Goal: Task Accomplishment & Management: Complete application form

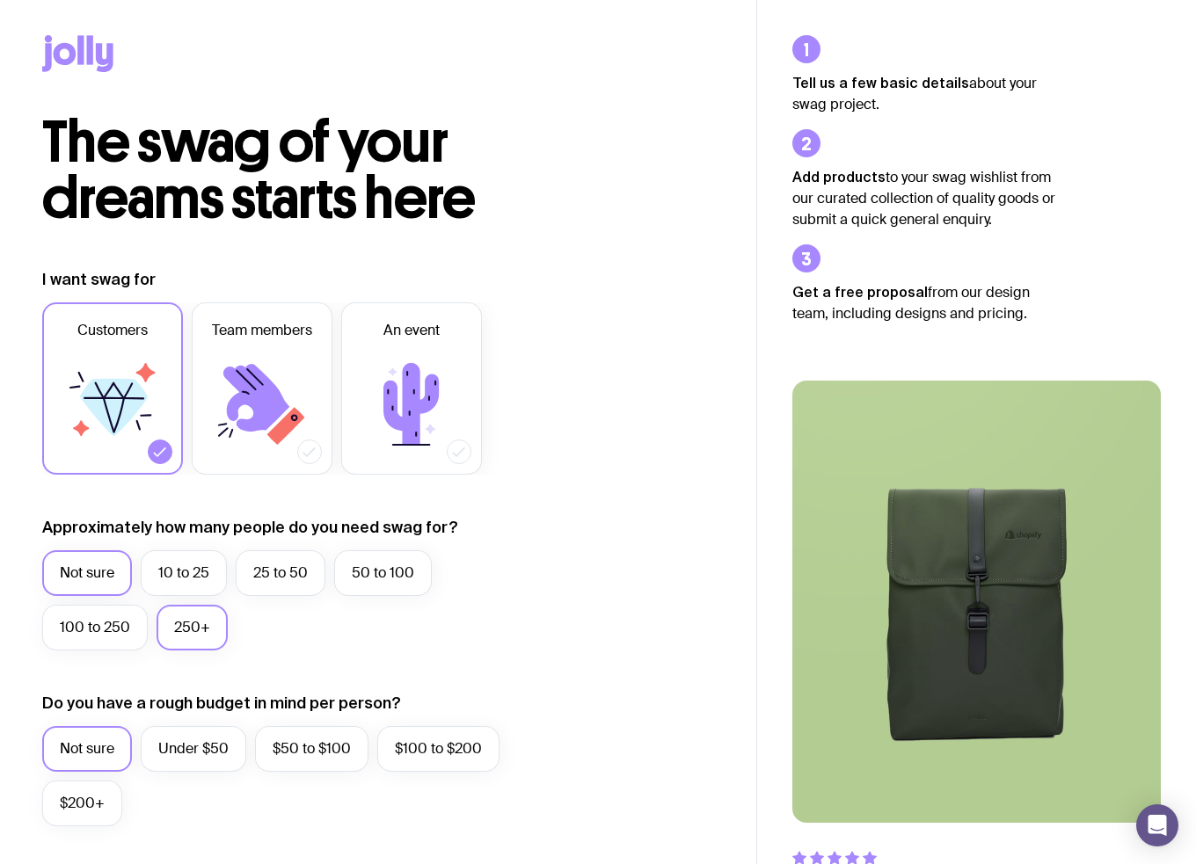
click at [171, 631] on label "250+" at bounding box center [192, 628] width 71 height 46
click at [0, 0] on input "250+" at bounding box center [0, 0] width 0 height 0
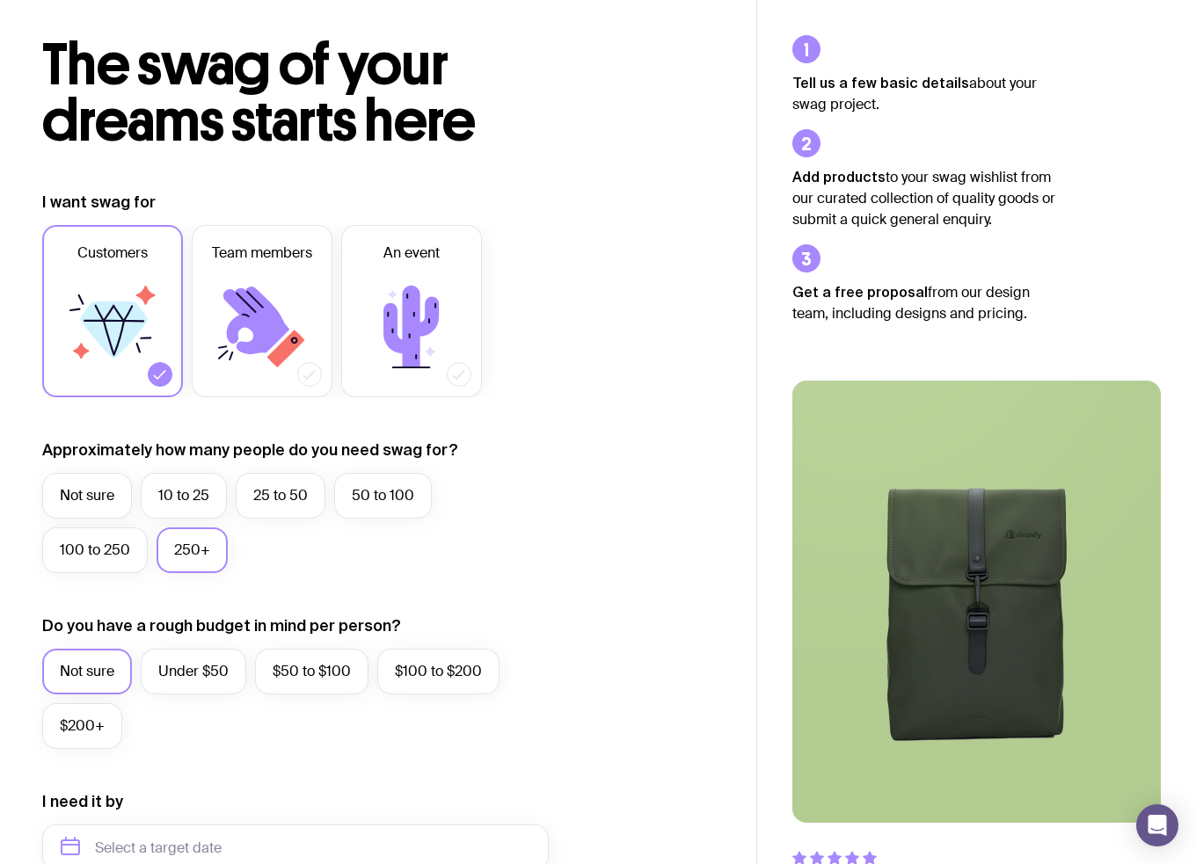
scroll to position [176, 0]
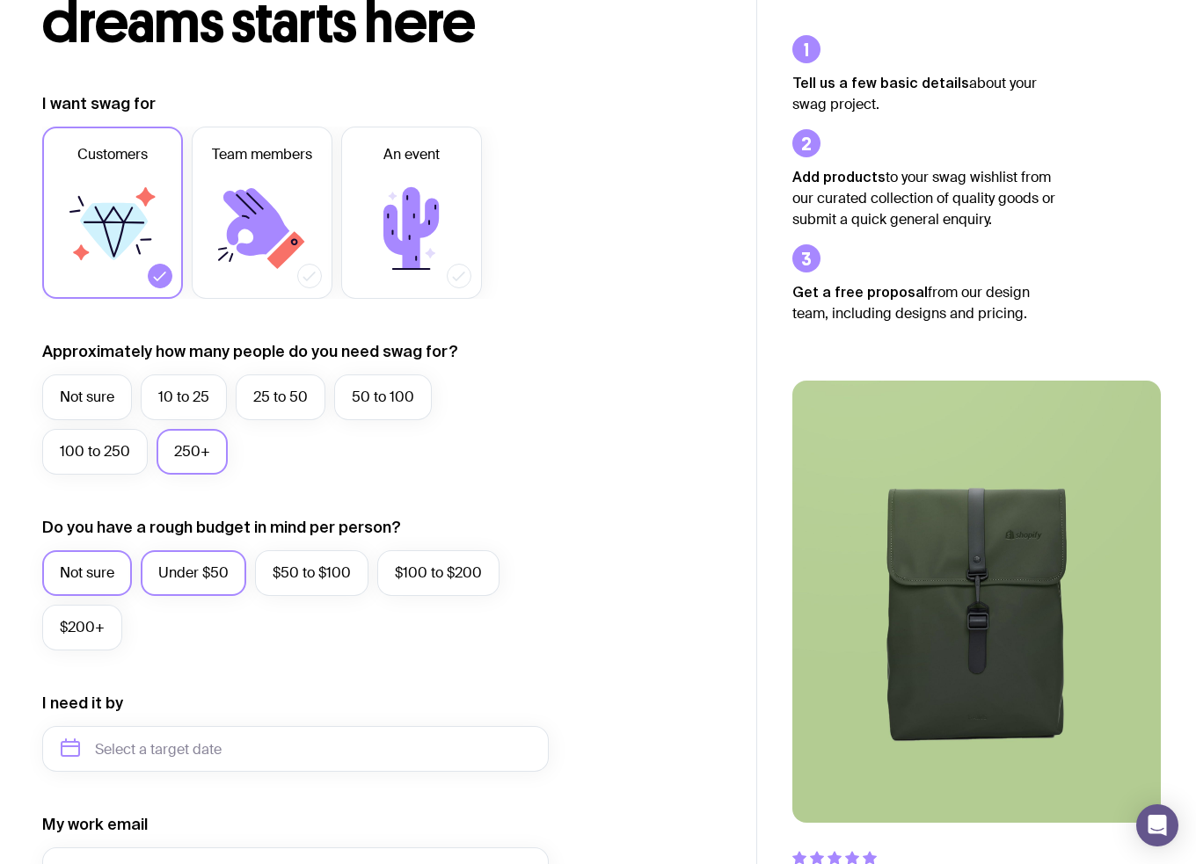
click at [218, 576] on label "Under $50" at bounding box center [194, 573] width 106 height 46
click at [0, 0] on input "Under $50" at bounding box center [0, 0] width 0 height 0
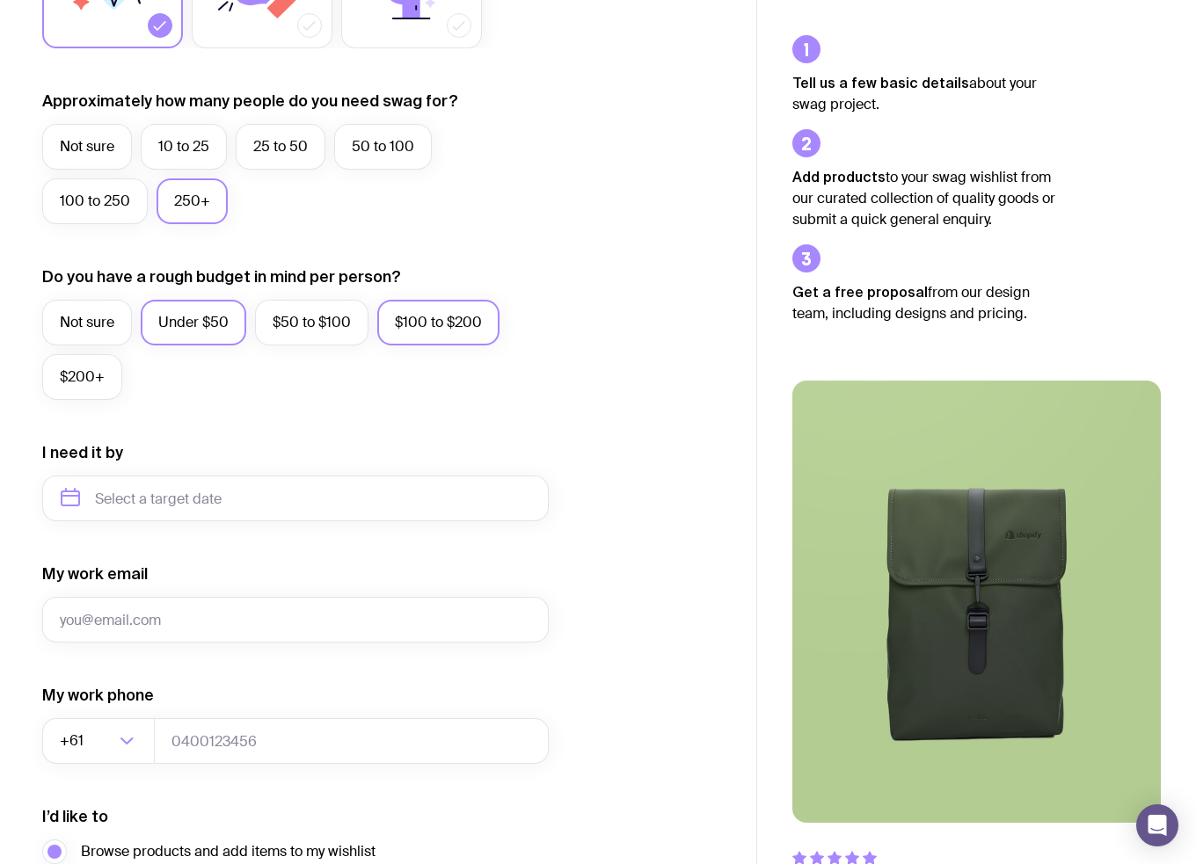
scroll to position [440, 0]
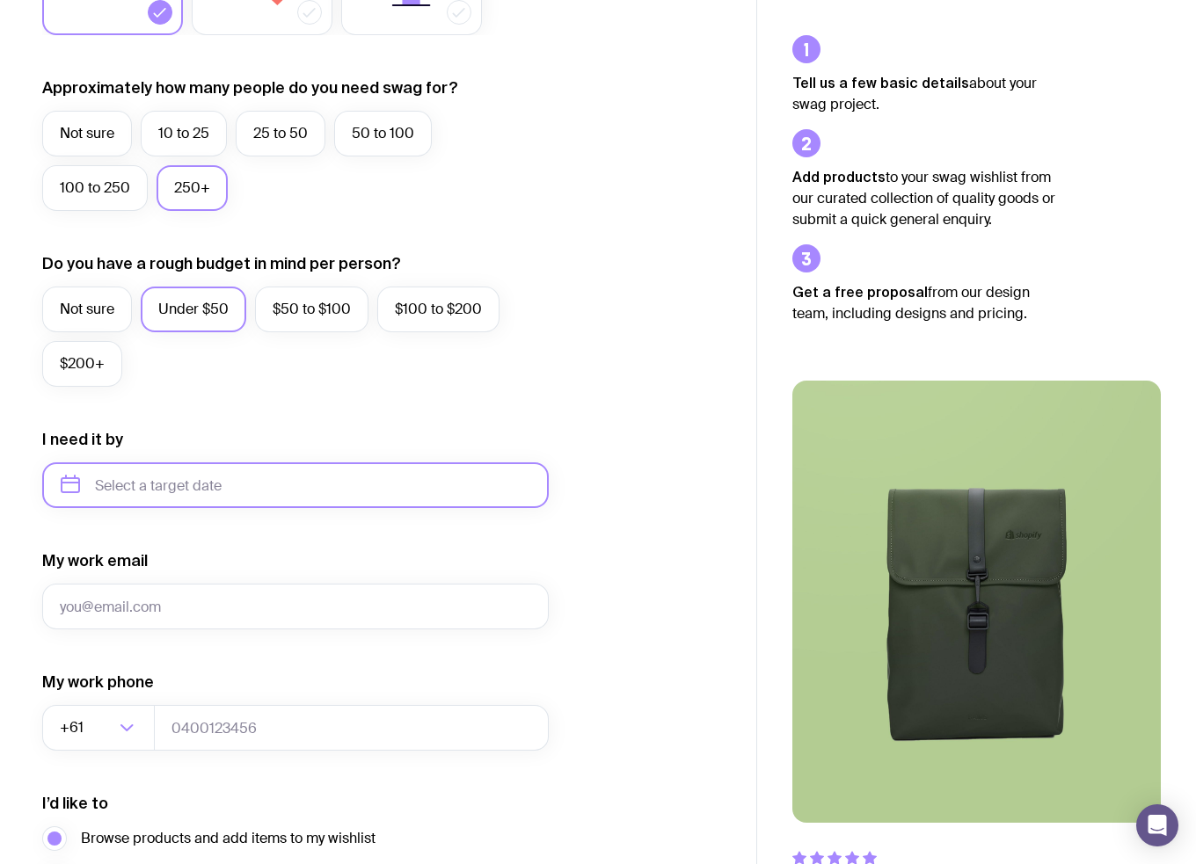
click at [375, 490] on input "text" at bounding box center [295, 486] width 506 height 46
click at [541, 446] on div "I need it by [DATE] Feb Mar Apr May Jun [DATE] Aug Sep Oct Nov Dec" at bounding box center [295, 468] width 506 height 79
click at [654, 425] on div "I want swag for Customers Team members An event Approximately how many people d…" at bounding box center [378, 403] width 672 height 1148
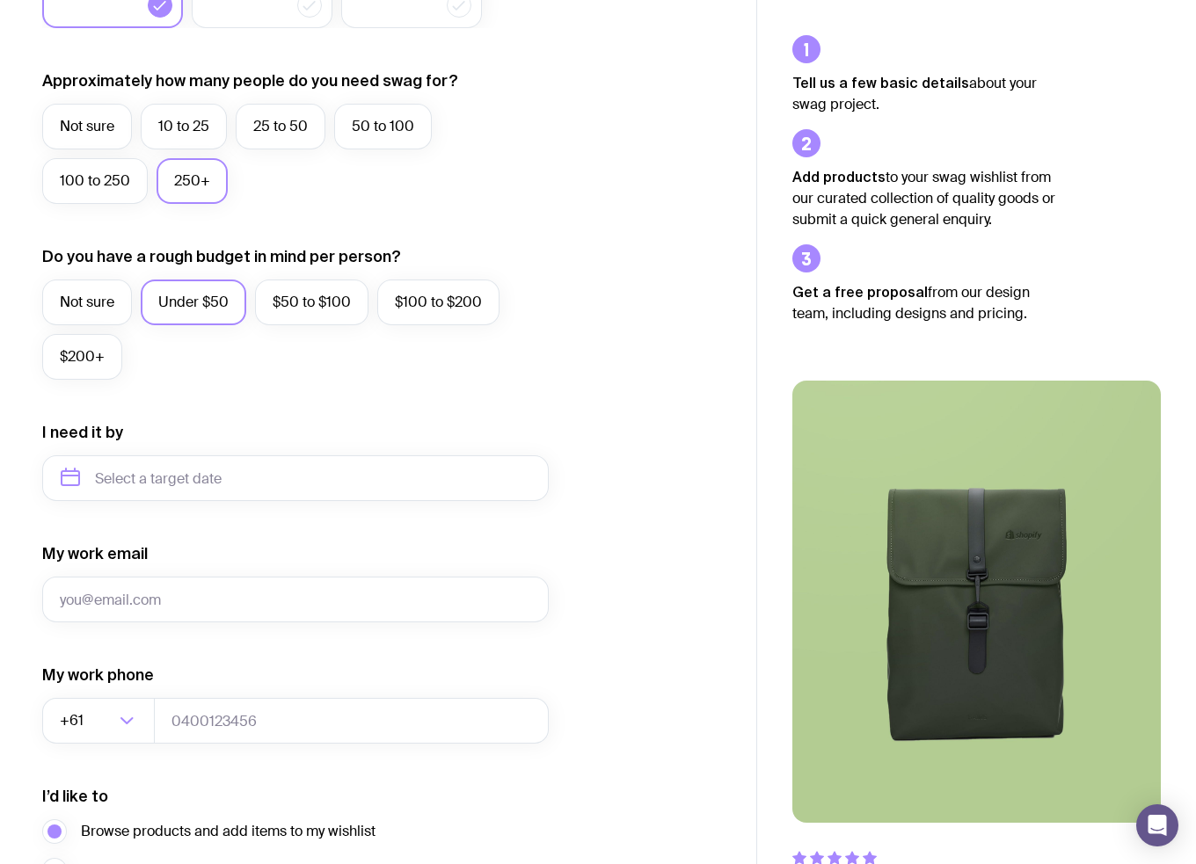
scroll to position [366, 0]
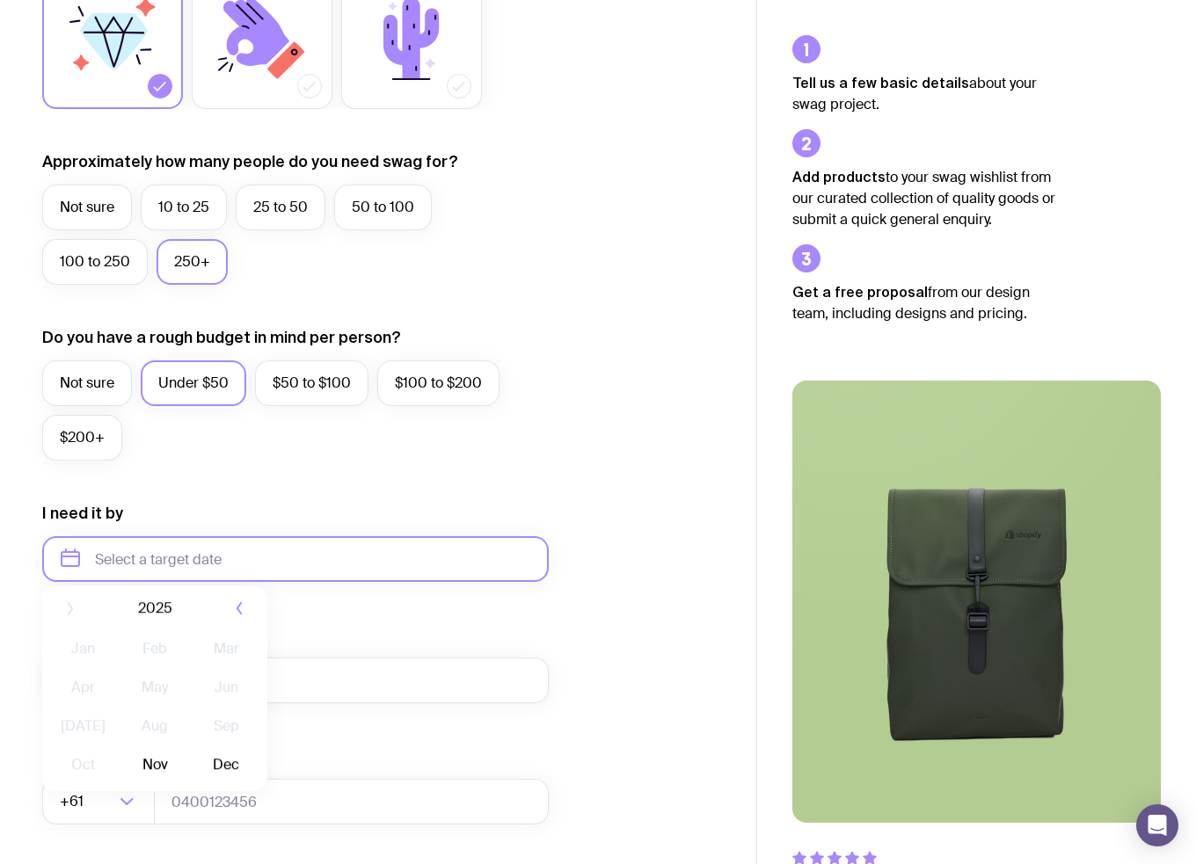
click at [238, 565] on input "text" at bounding box center [295, 559] width 506 height 46
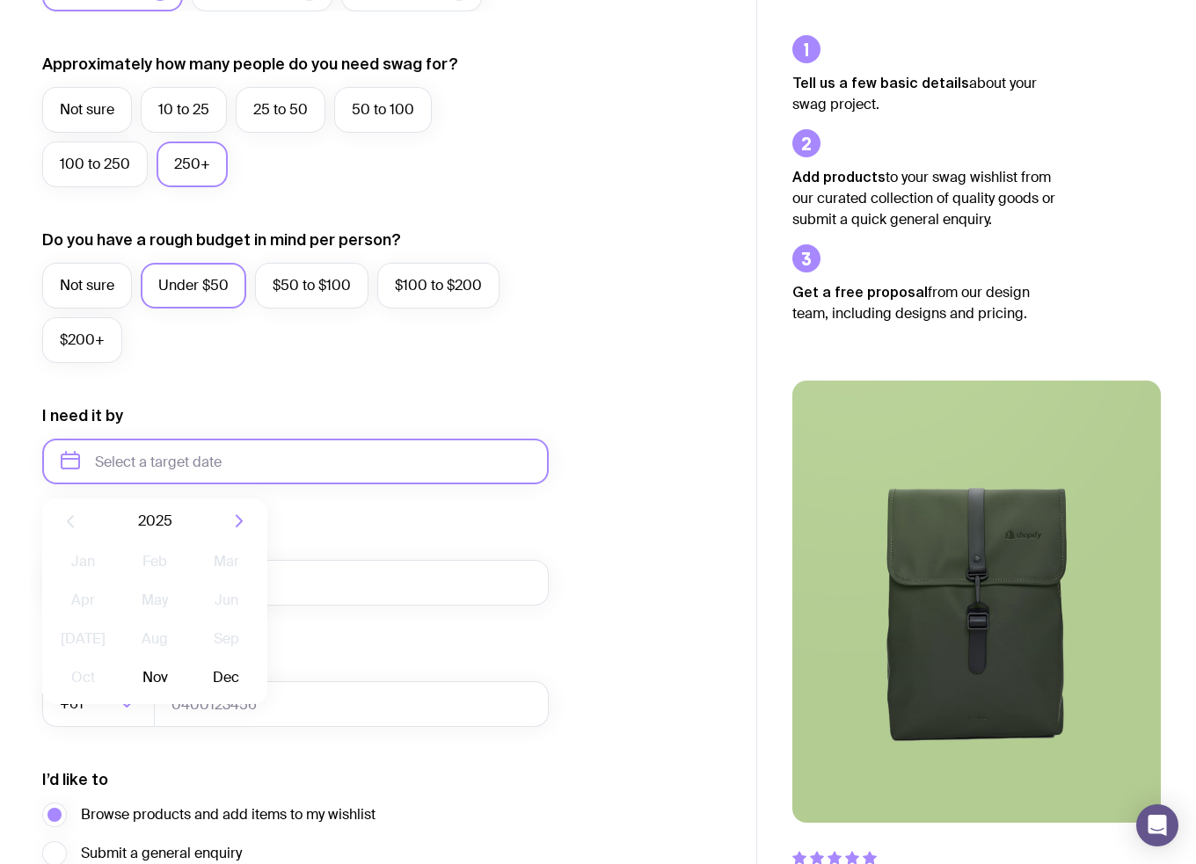
scroll to position [542, 0]
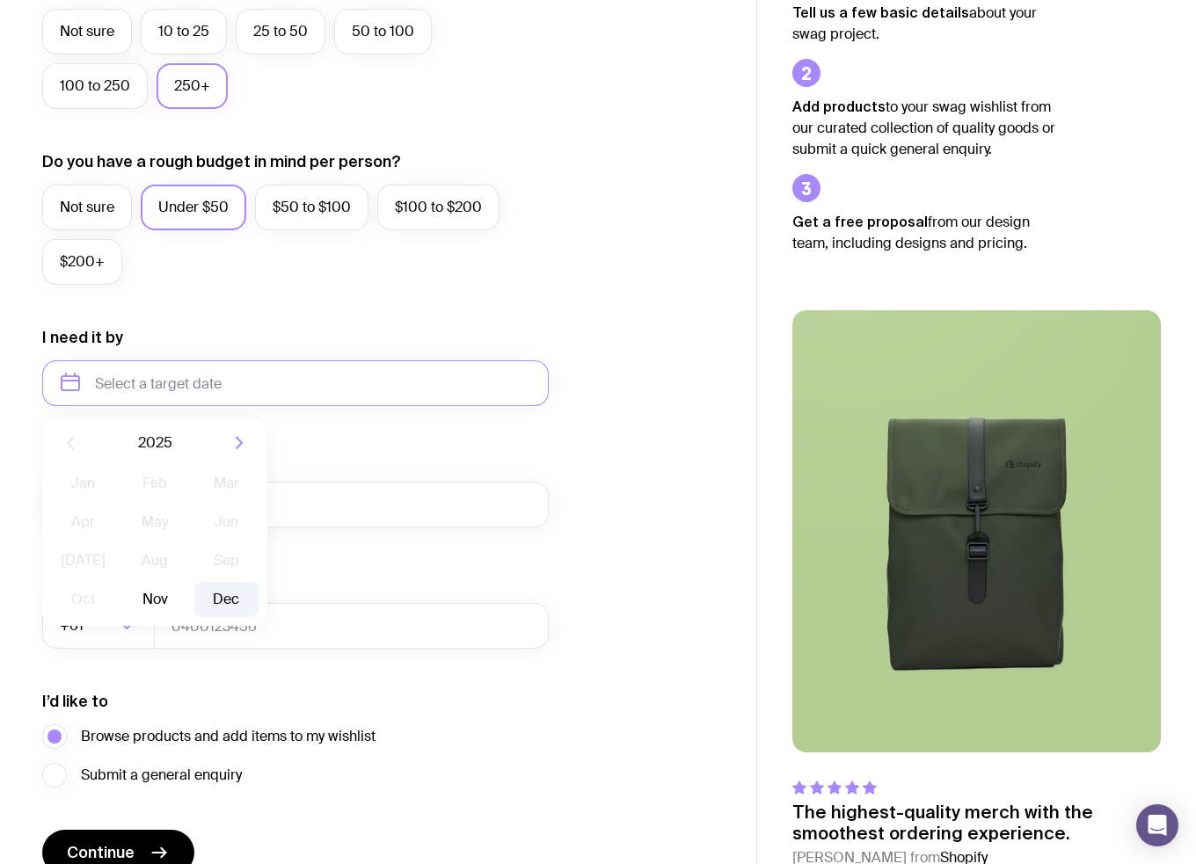
click at [244, 608] on button "Dec" at bounding box center [226, 599] width 64 height 35
type input "[DATE]"
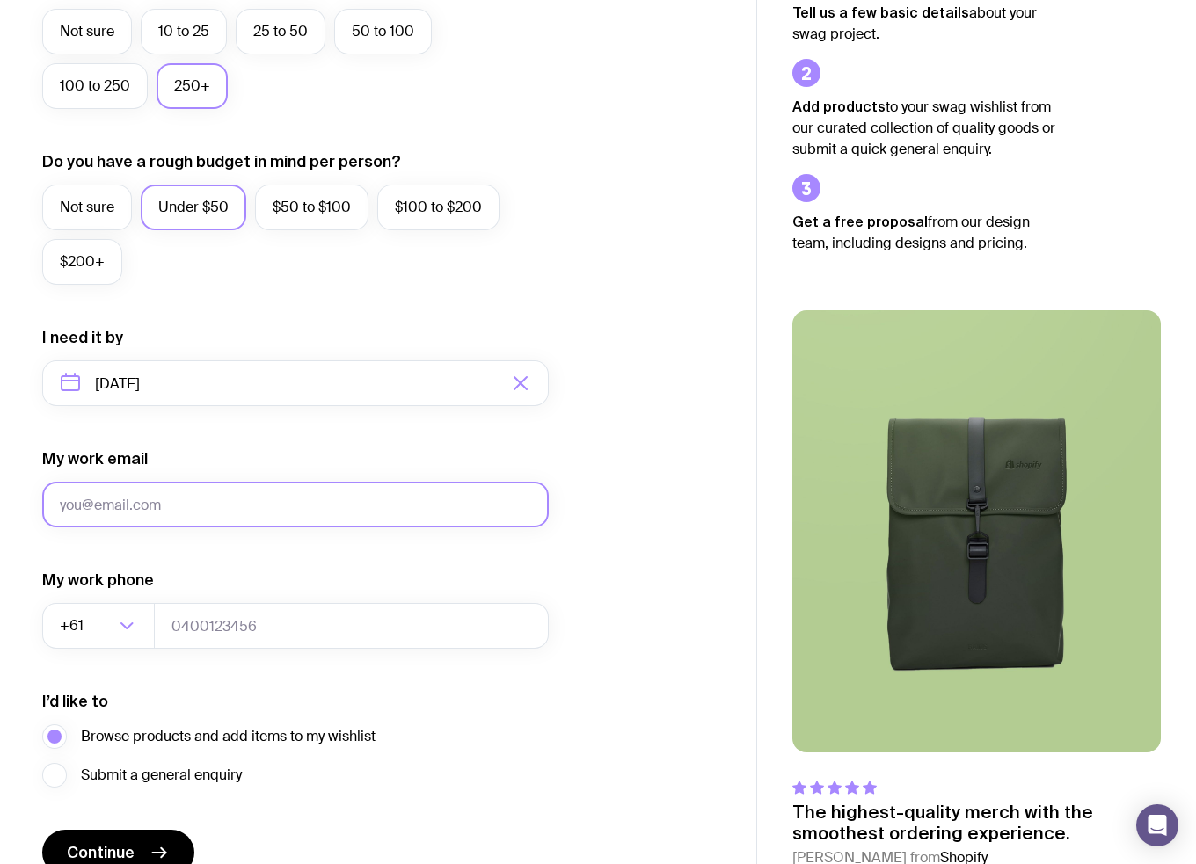
click at [159, 512] on input "My work email" at bounding box center [295, 505] width 506 height 46
type input "[EMAIL_ADDRESS][DOMAIN_NAME]"
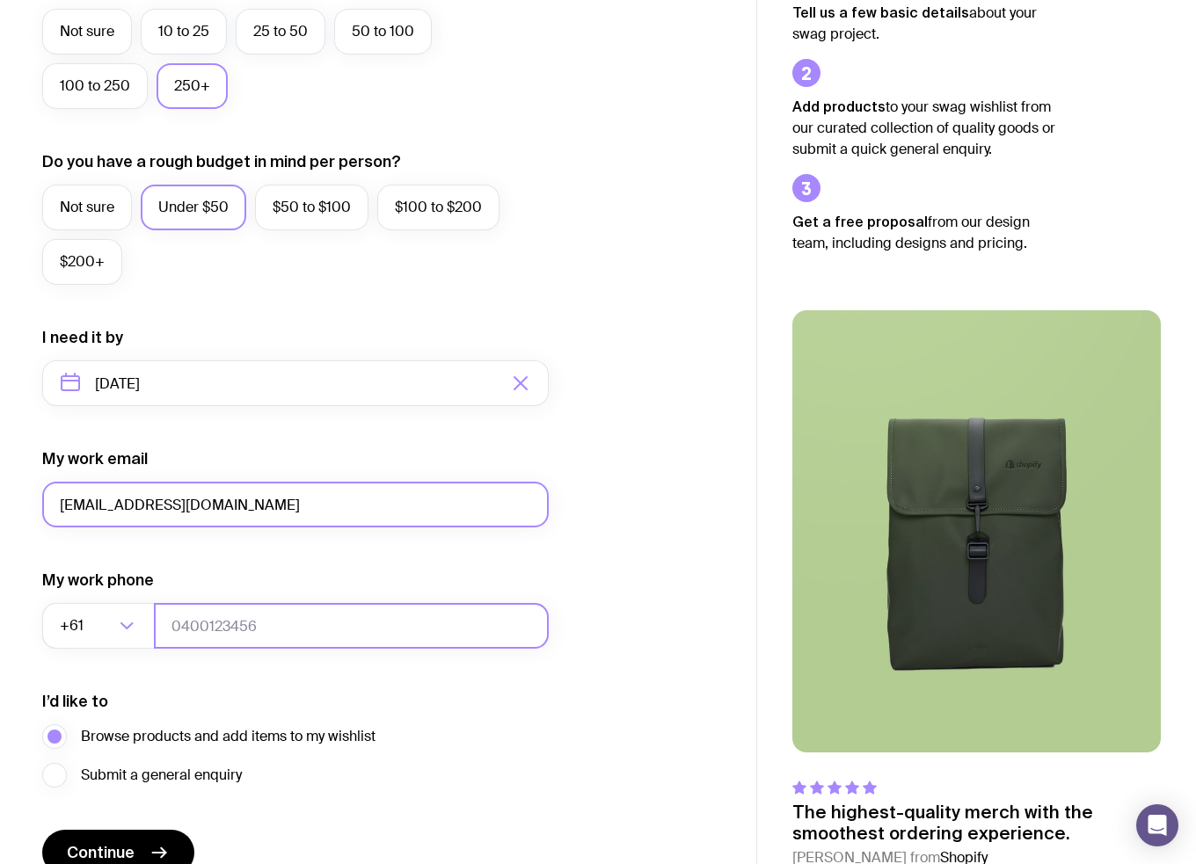
type input "0733456566"
click at [282, 630] on input "0733456566" at bounding box center [351, 626] width 395 height 46
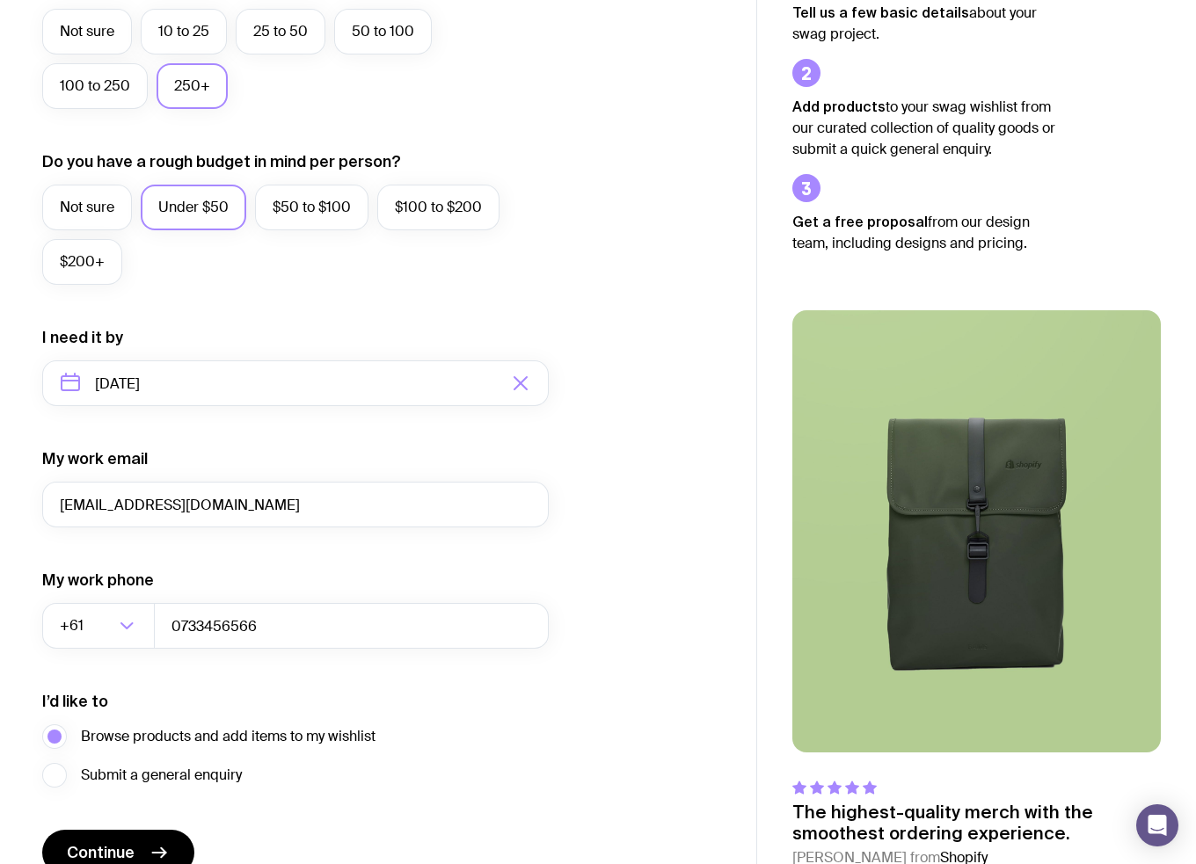
click at [587, 731] on div "I want swag for Customers Team members An event Approximately how many people d…" at bounding box center [378, 301] width 672 height 1148
click at [91, 840] on button "Continue" at bounding box center [118, 853] width 152 height 46
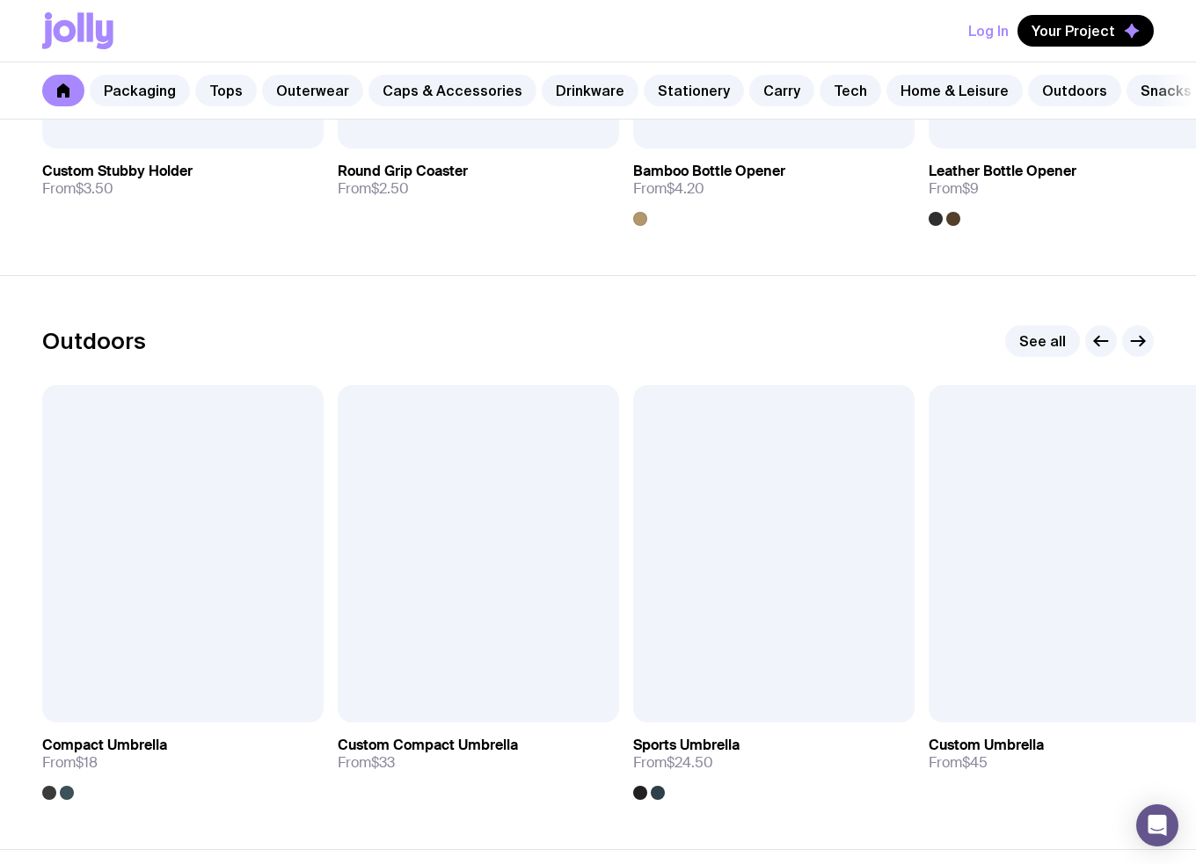
scroll to position [5223, 0]
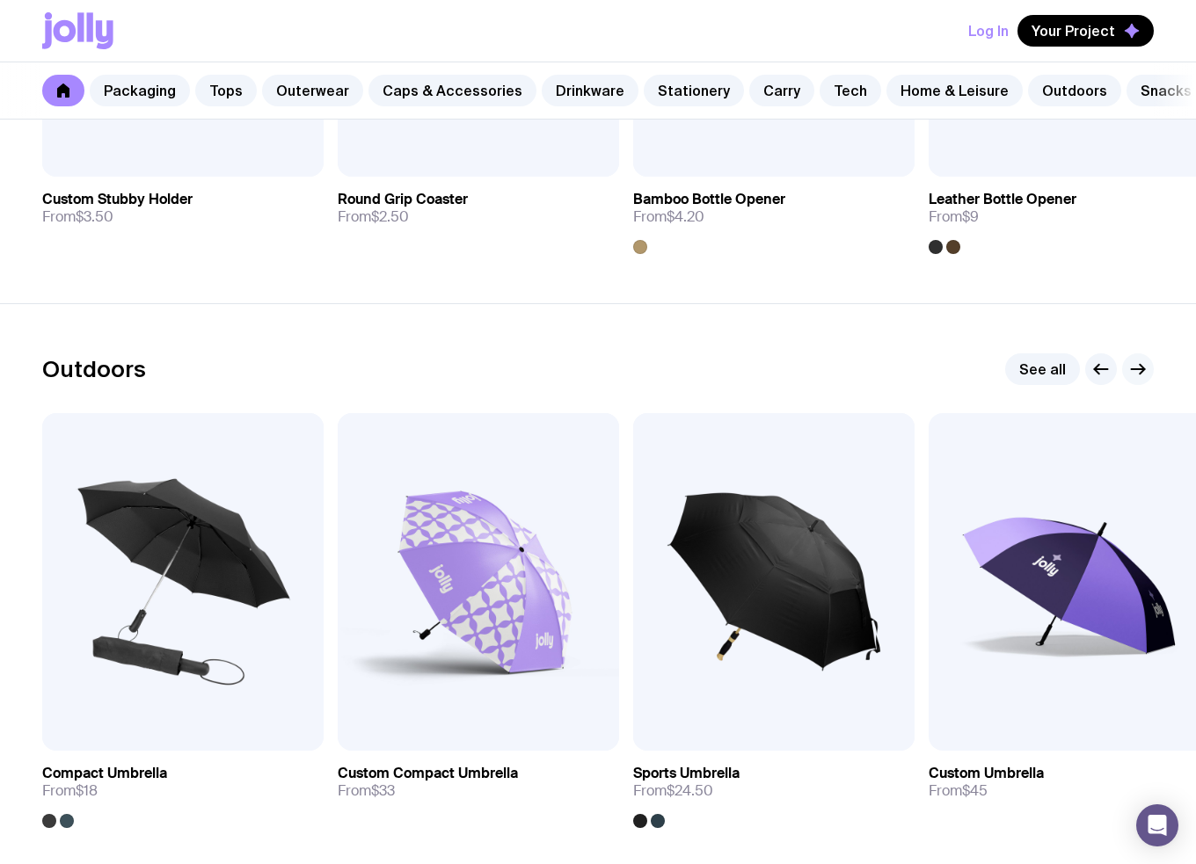
click at [1140, 375] on icon "button" at bounding box center [1142, 370] width 4 height 10
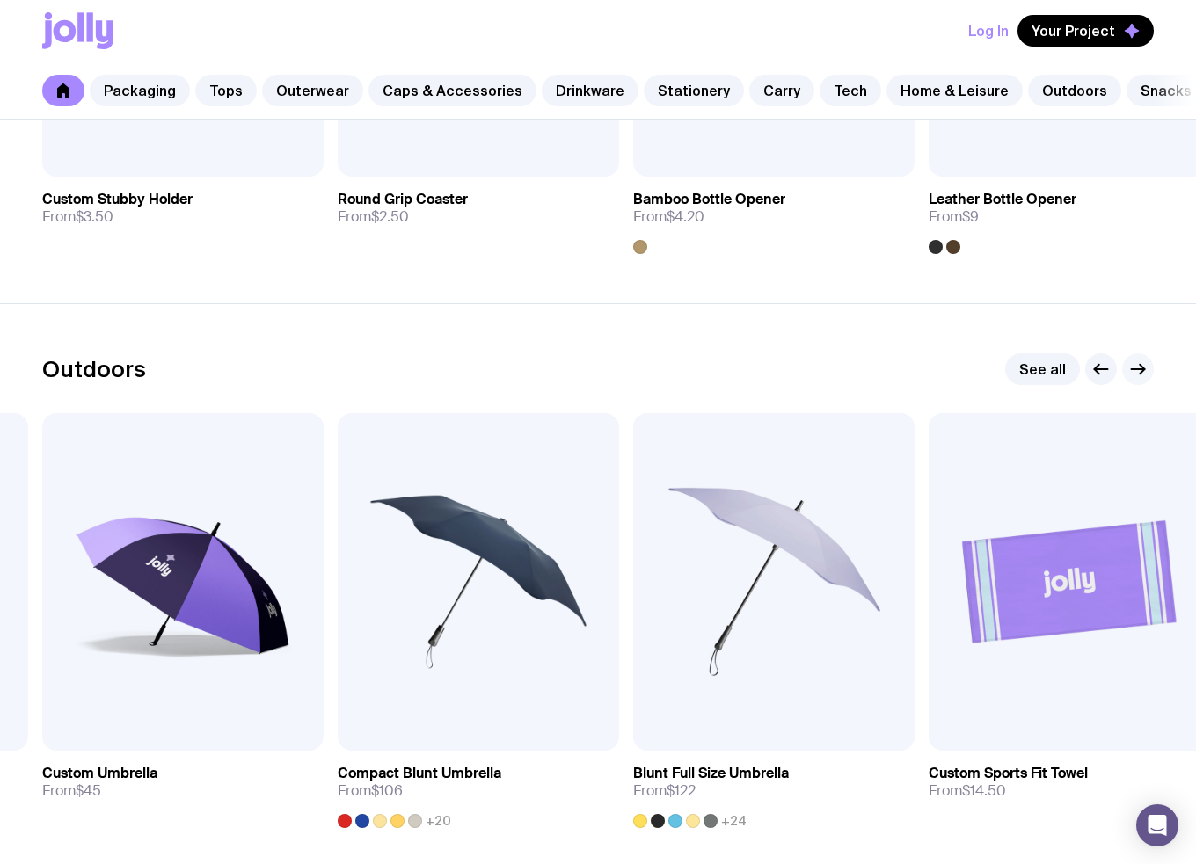
click at [1136, 376] on icon "button" at bounding box center [1137, 369] width 21 height 21
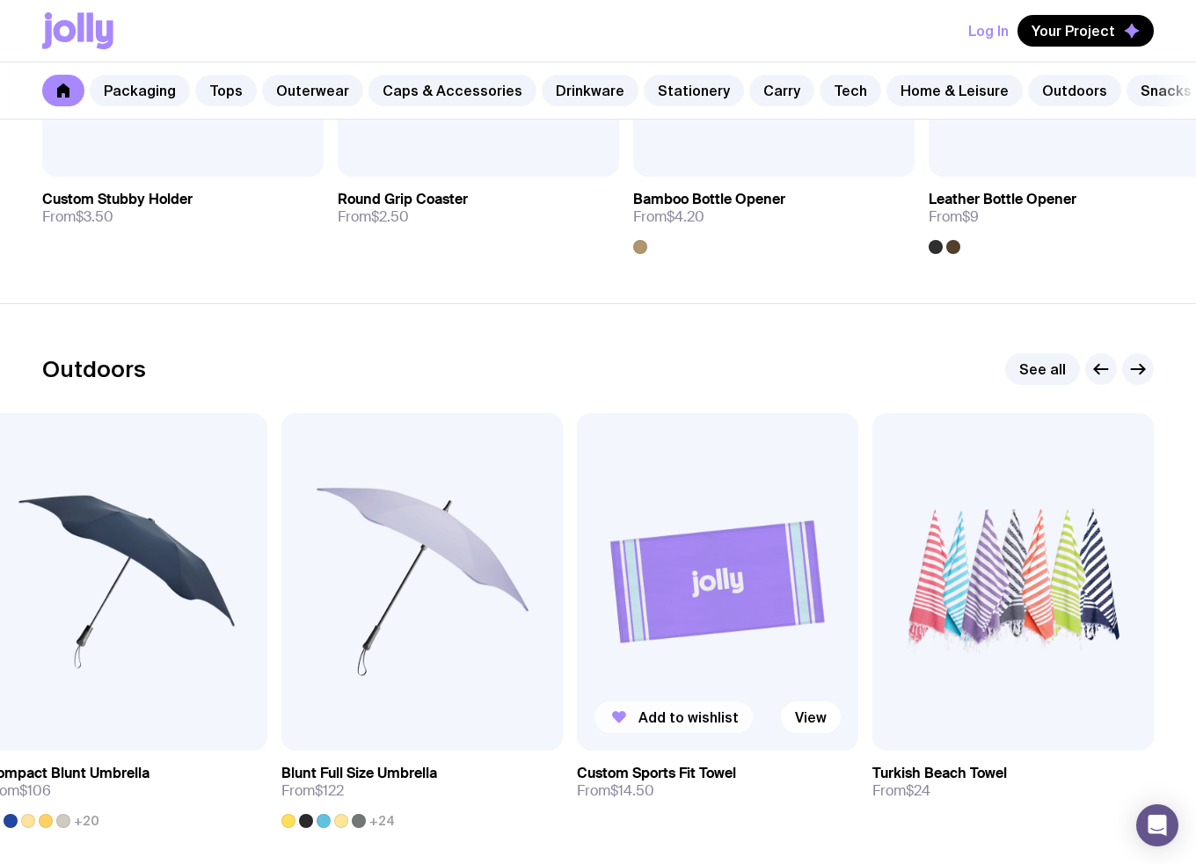
click at [657, 726] on span "Add to wishlist" at bounding box center [688, 718] width 100 height 18
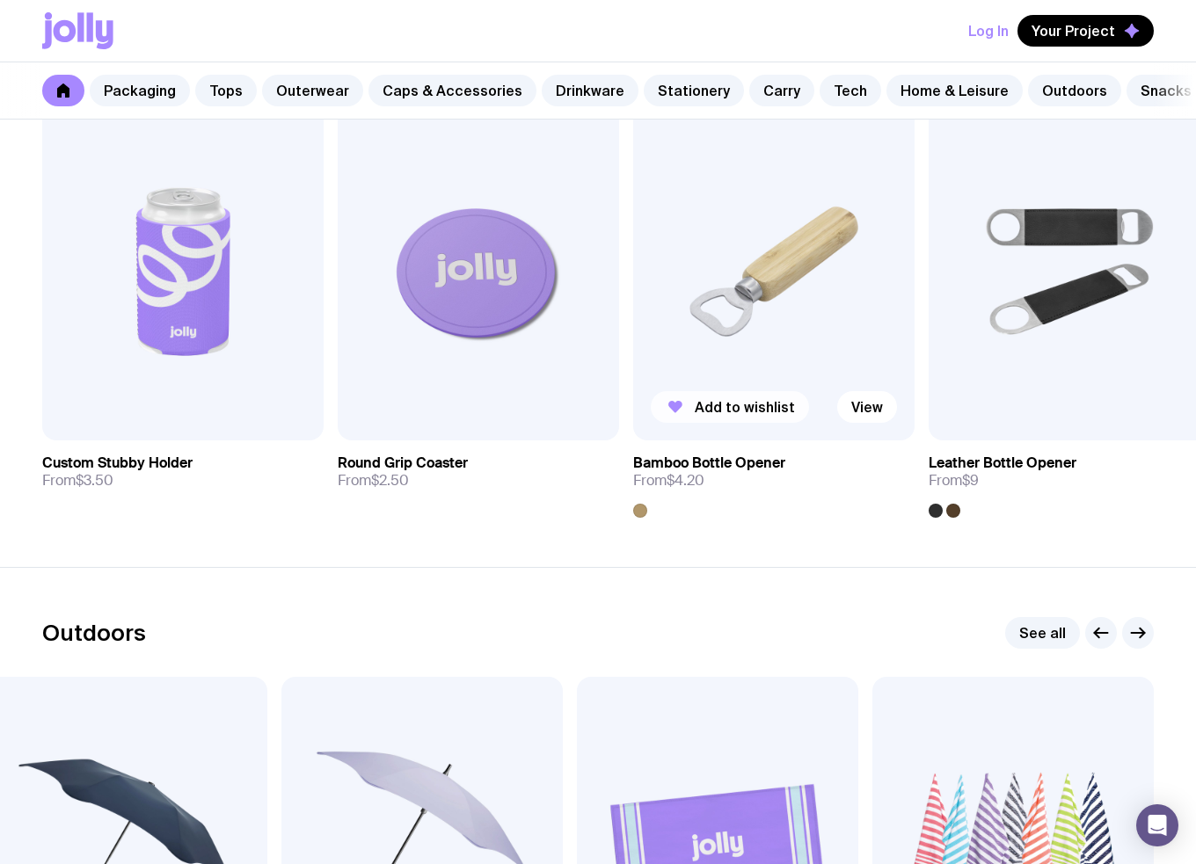
click at [740, 416] on span "Add to wishlist" at bounding box center [745, 407] width 100 height 18
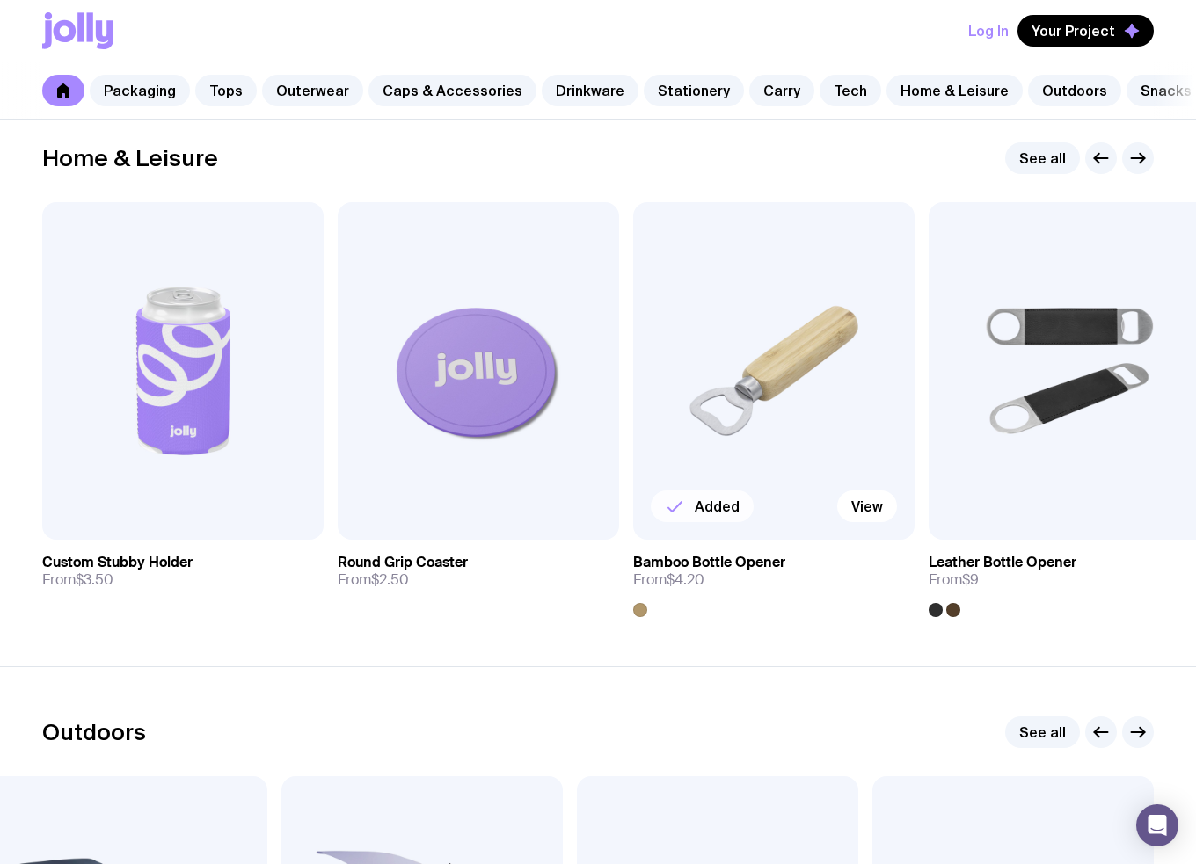
scroll to position [4783, 0]
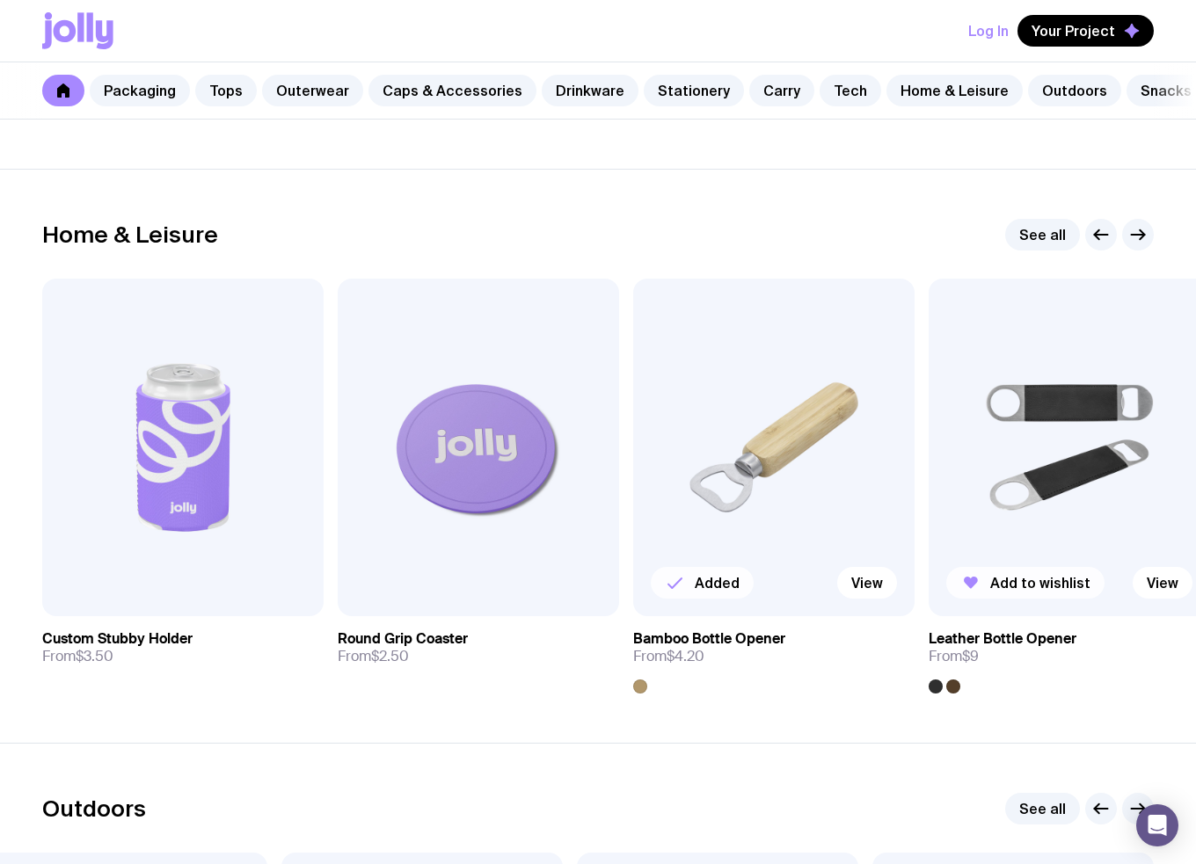
click at [1005, 592] on span "Add to wishlist" at bounding box center [1040, 583] width 100 height 18
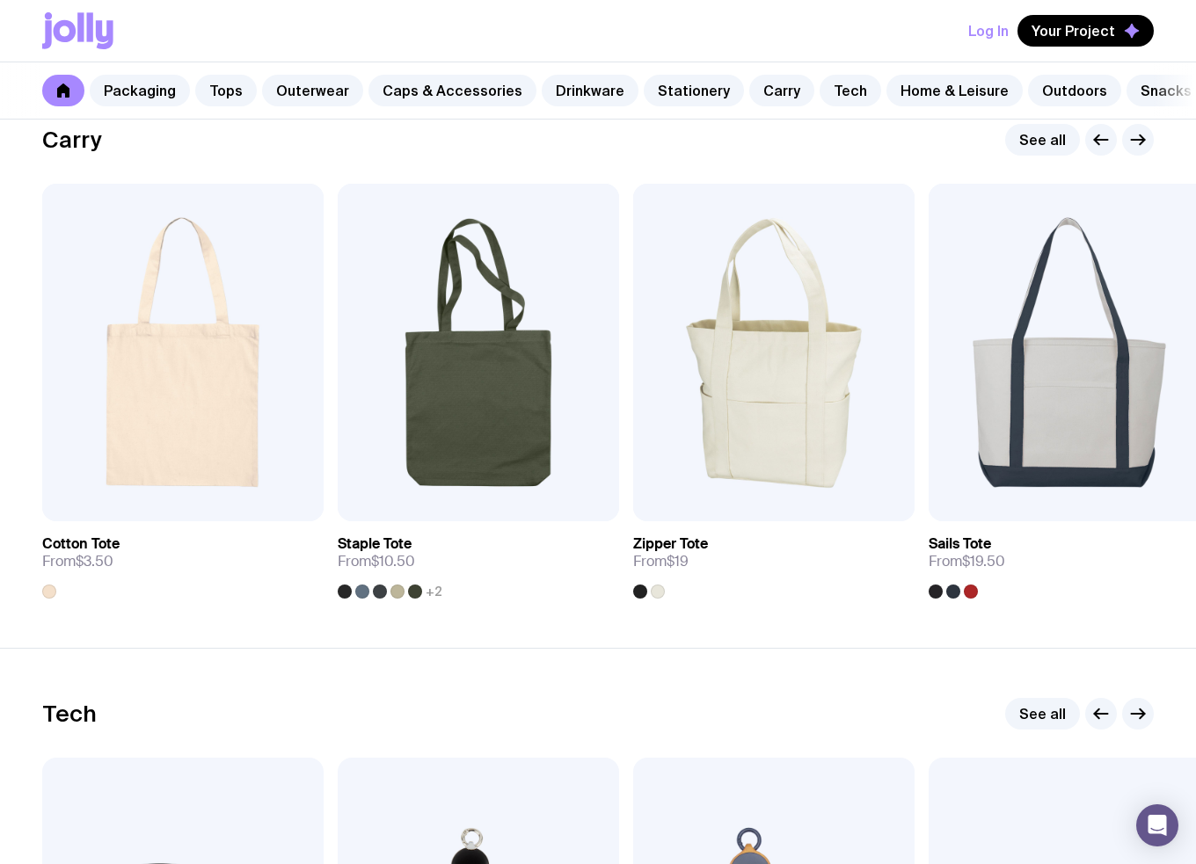
scroll to position [3728, 0]
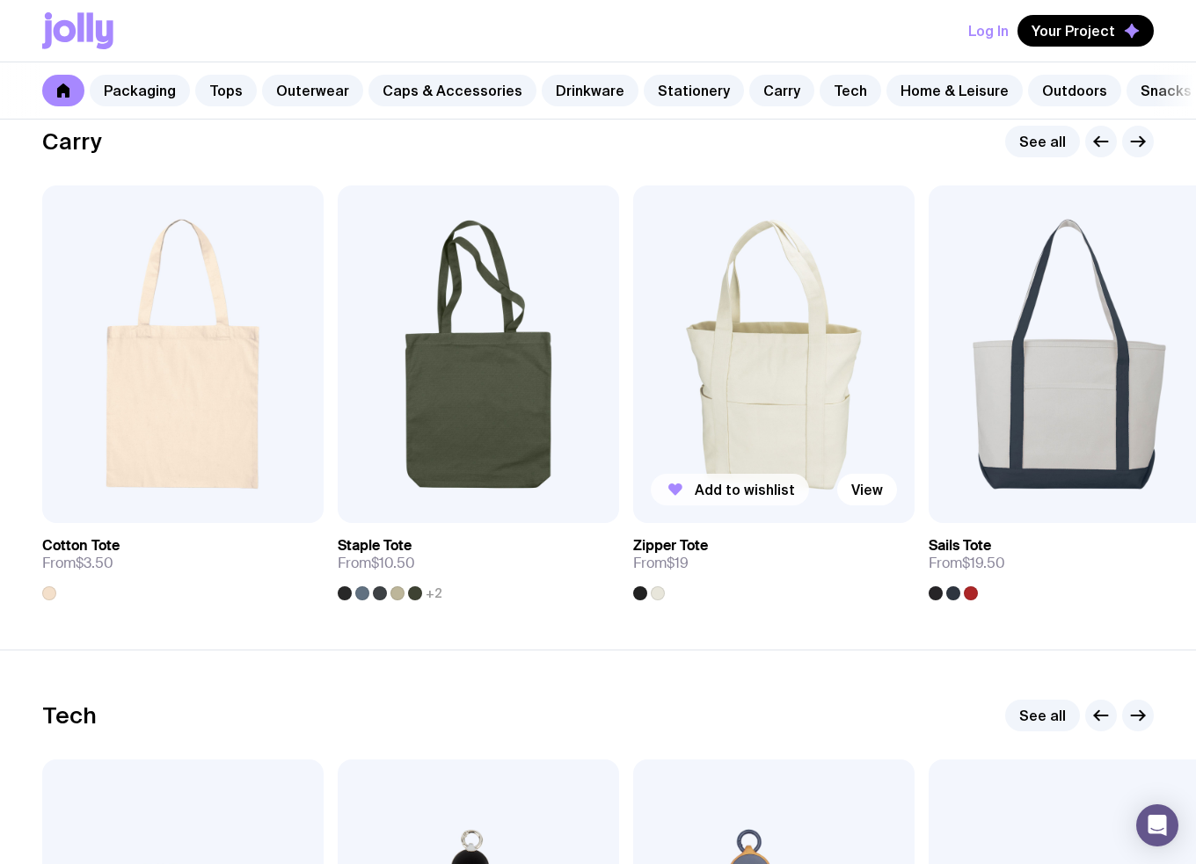
click at [763, 499] on span "Add to wishlist" at bounding box center [745, 490] width 100 height 18
click at [663, 601] on div at bounding box center [658, 593] width 14 height 14
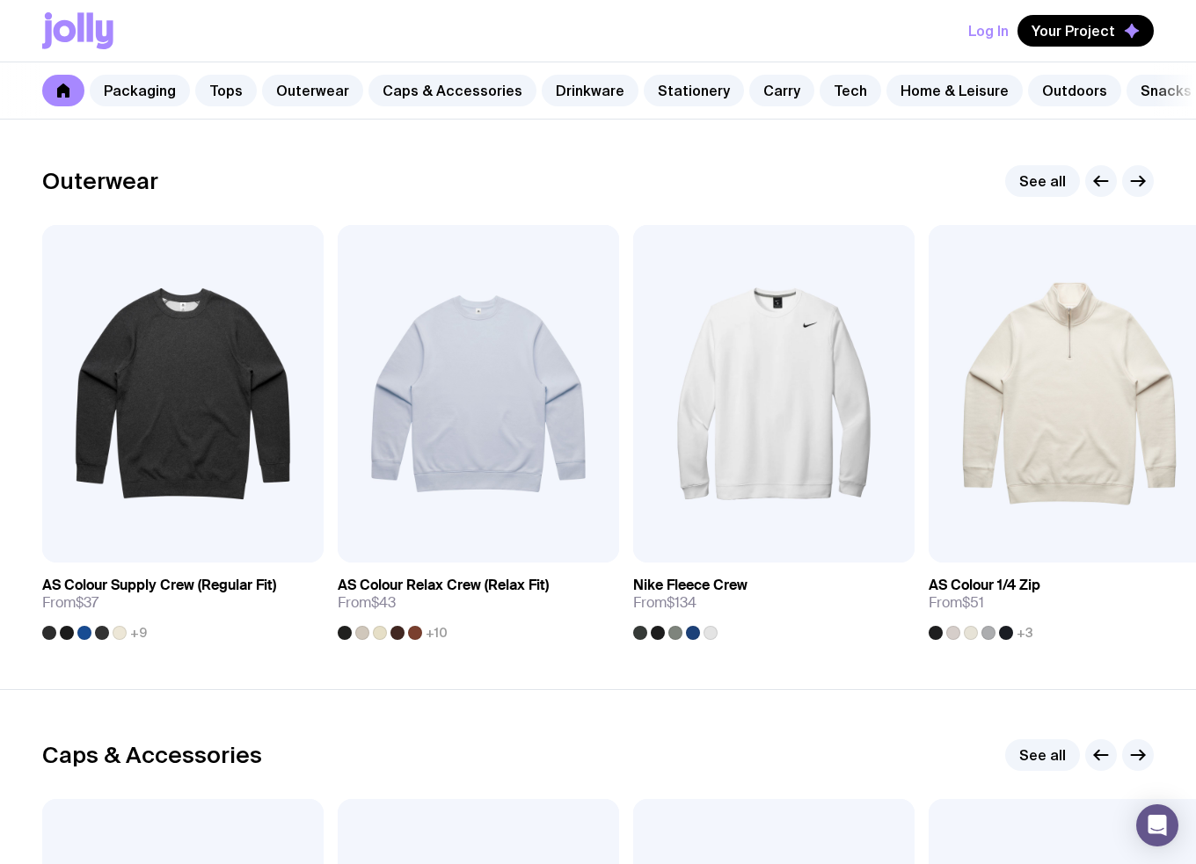
scroll to position [1832, 0]
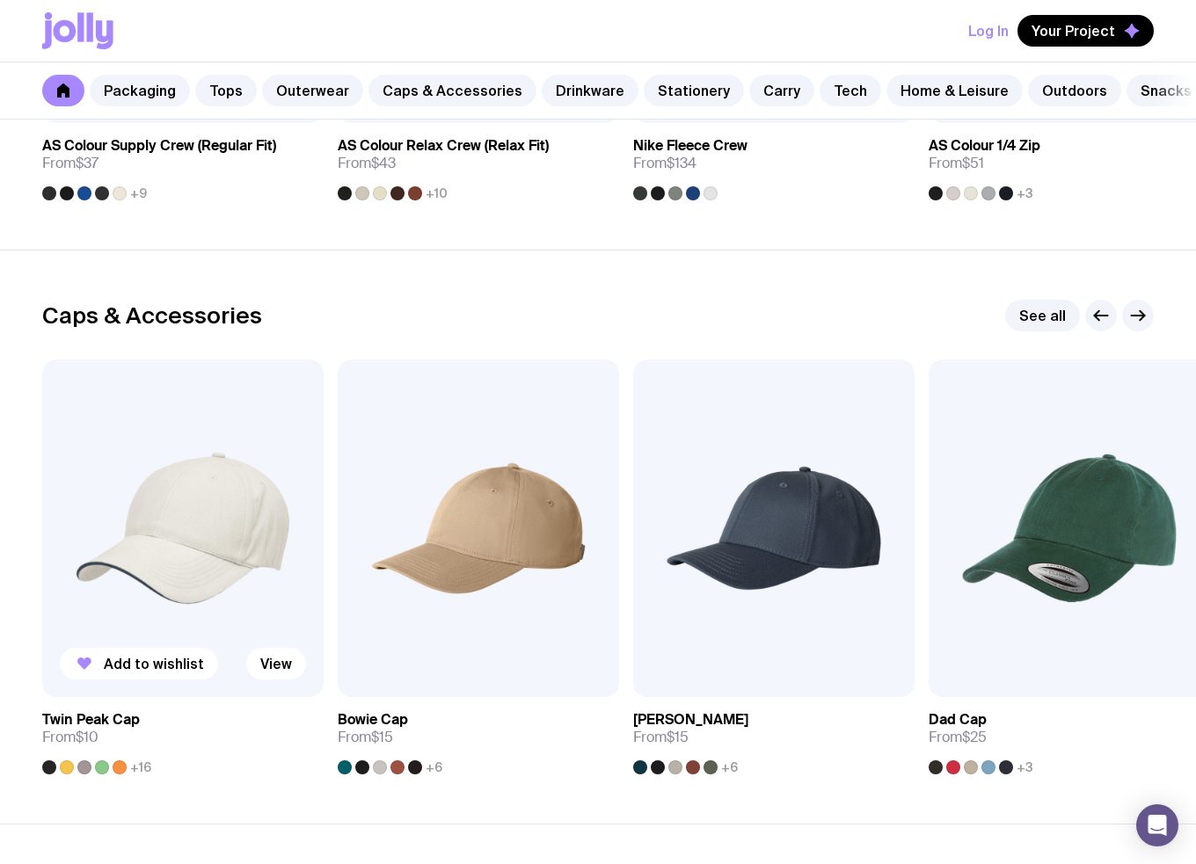
click at [133, 775] on span "+16" at bounding box center [140, 768] width 21 height 14
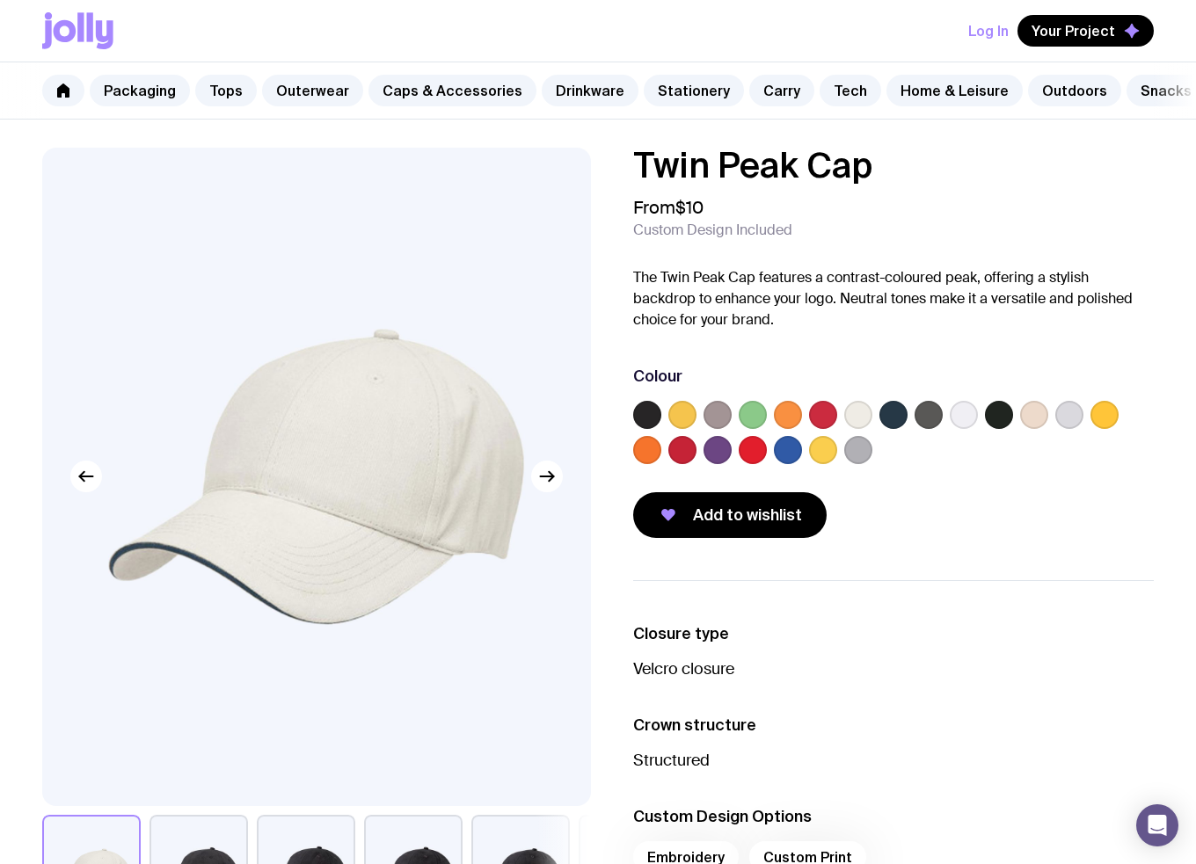
click at [784, 464] on label at bounding box center [788, 450] width 28 height 28
click at [0, 0] on input "radio" at bounding box center [0, 0] width 0 height 0
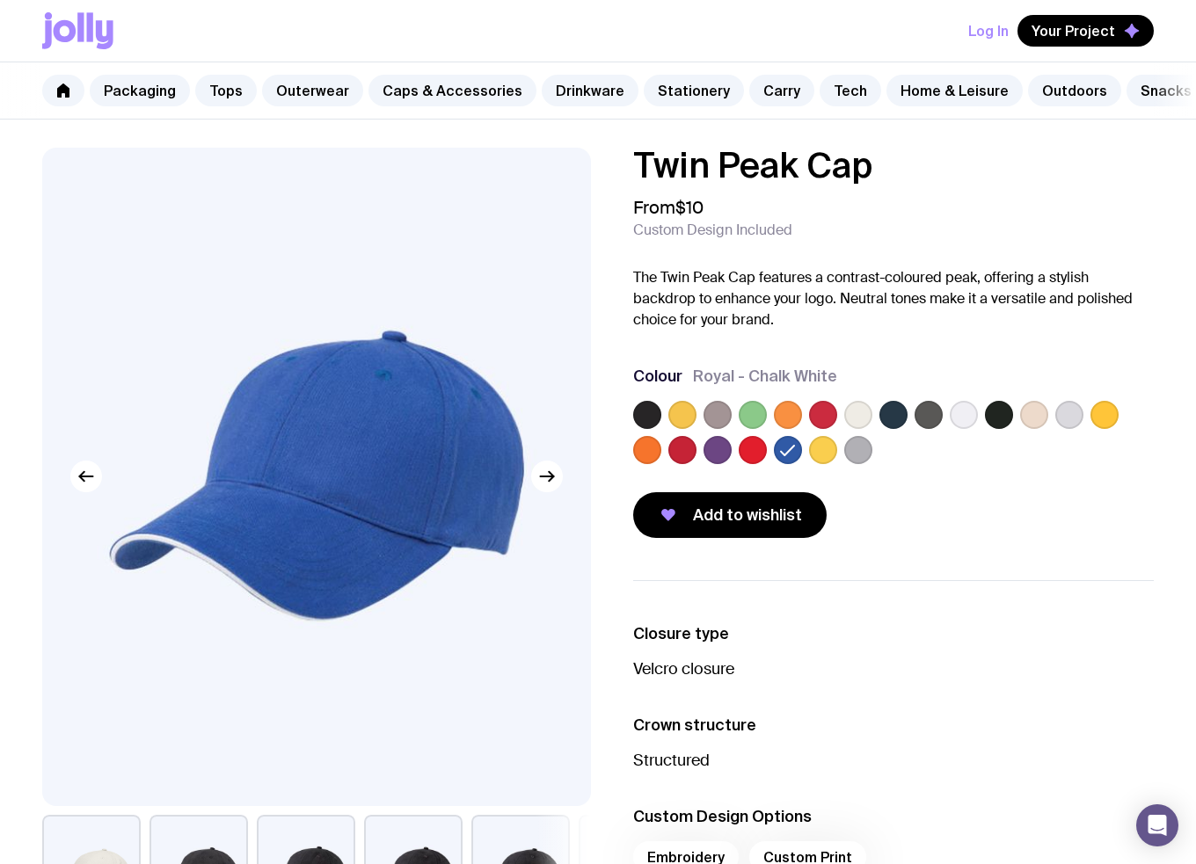
click at [860, 429] on label at bounding box center [858, 415] width 28 height 28
click at [0, 0] on input "radio" at bounding box center [0, 0] width 0 height 0
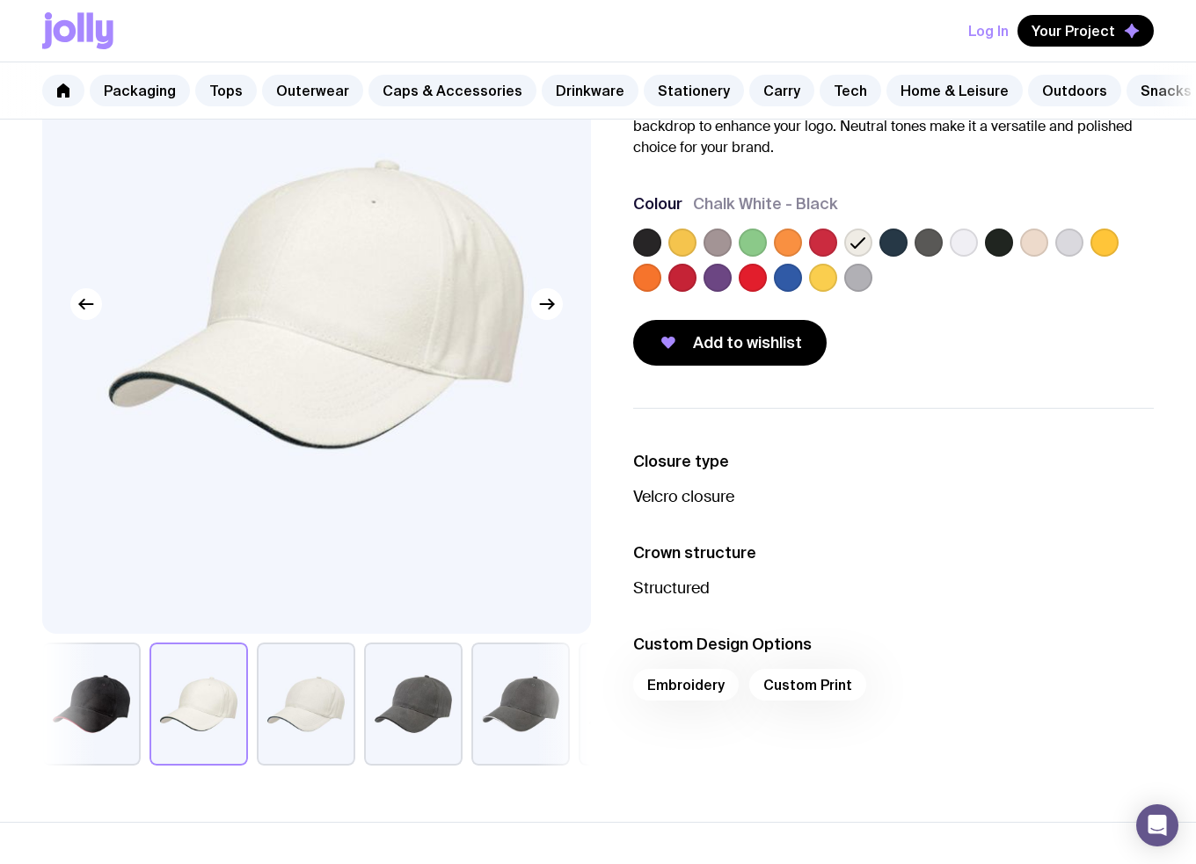
scroll to position [176, 0]
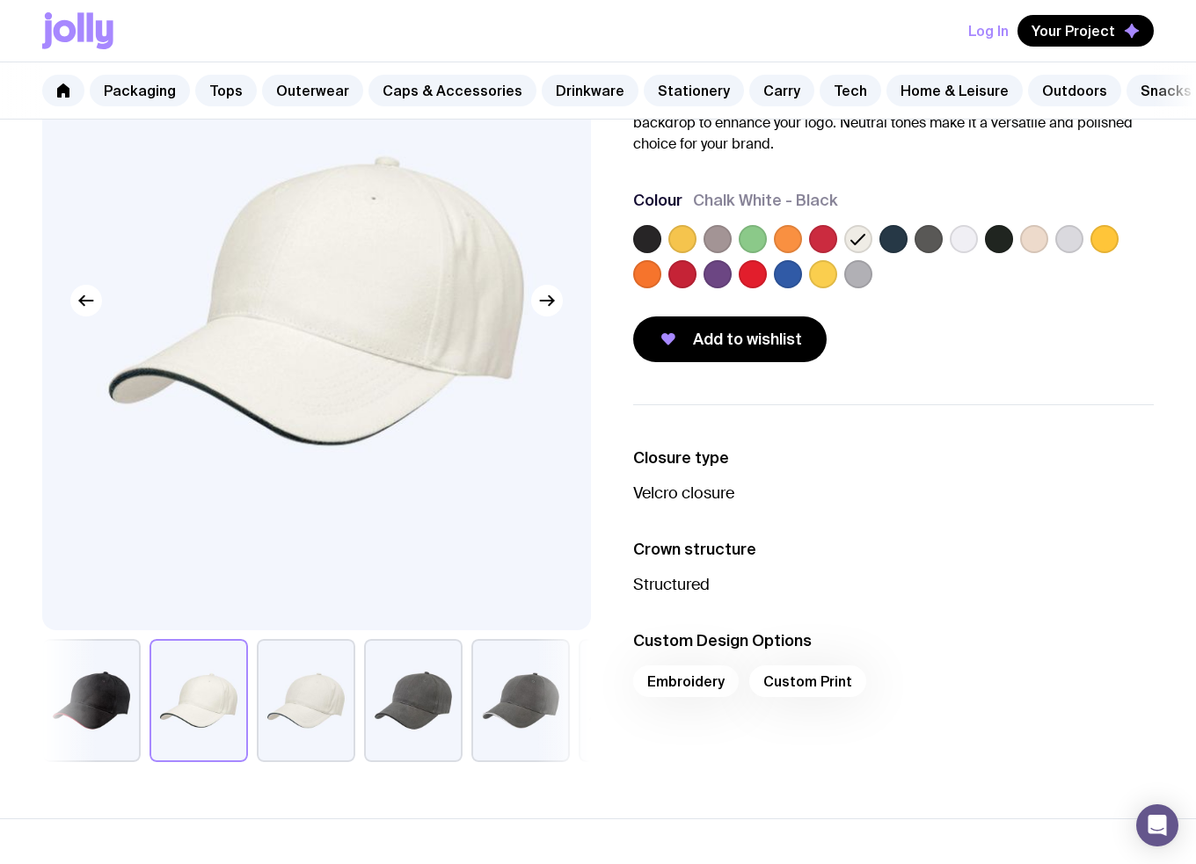
click at [664, 706] on div "Embroidery Custom Print" at bounding box center [893, 687] width 521 height 42
click at [739, 350] on span "Add to wishlist" at bounding box center [747, 339] width 109 height 21
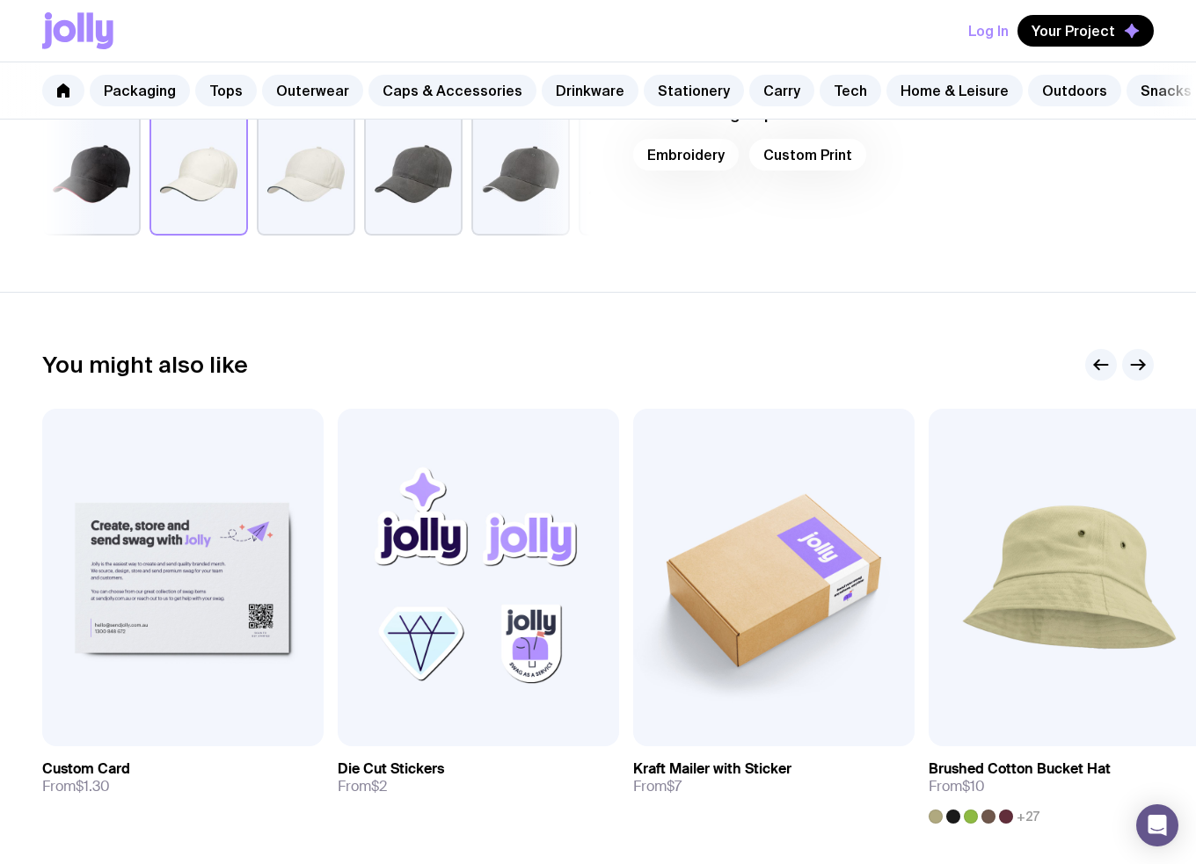
scroll to position [703, 0]
click at [1041, 721] on span "Add to wishlist" at bounding box center [1040, 712] width 100 height 18
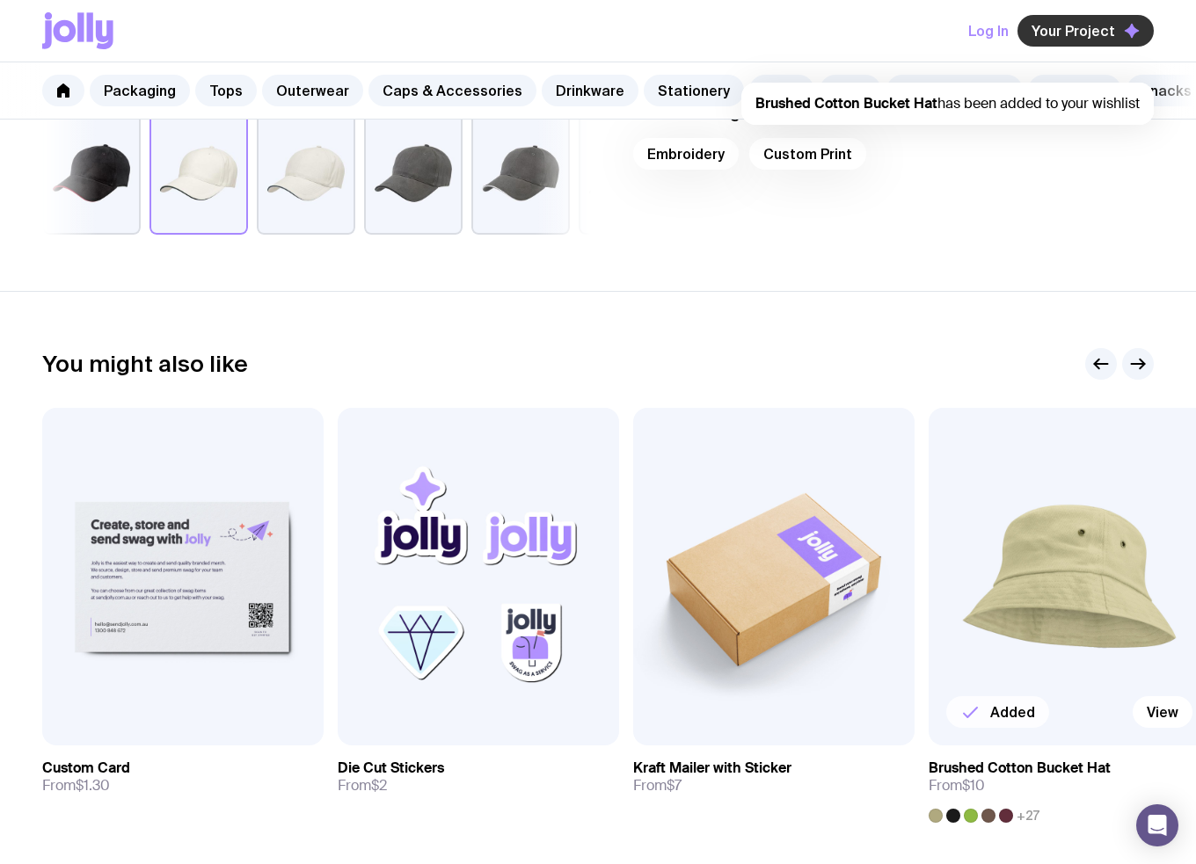
click at [1080, 18] on button "Your Project" at bounding box center [1085, 31] width 136 height 32
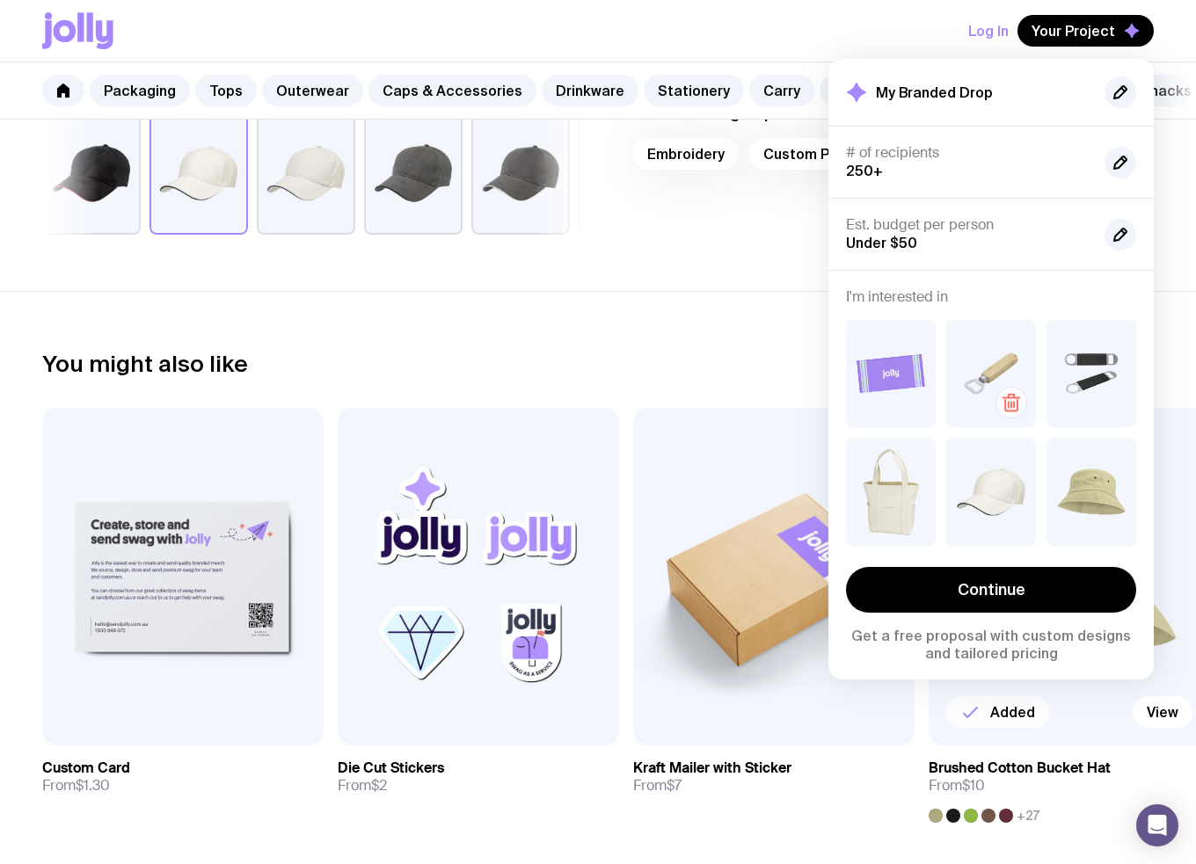
click at [1011, 403] on icon "button" at bounding box center [1011, 405] width 0 height 5
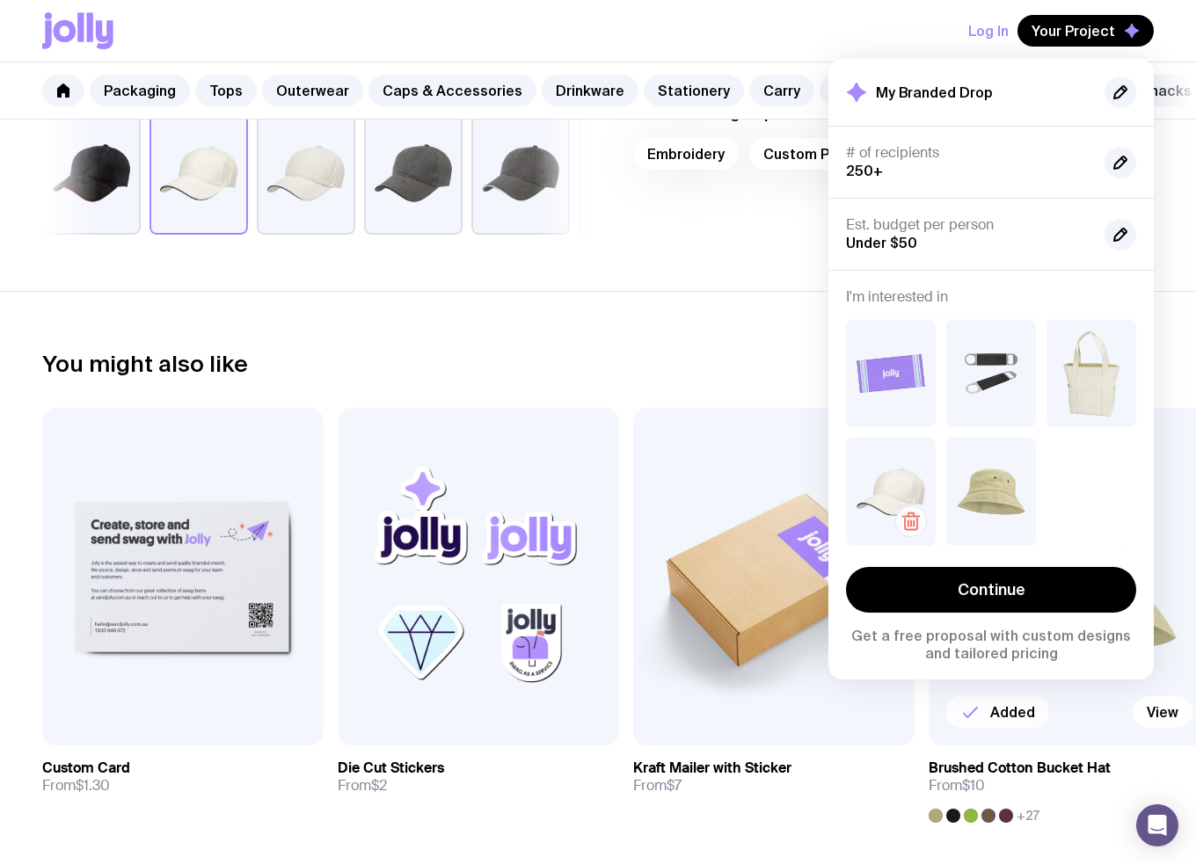
click at [918, 520] on icon "button" at bounding box center [910, 521] width 21 height 21
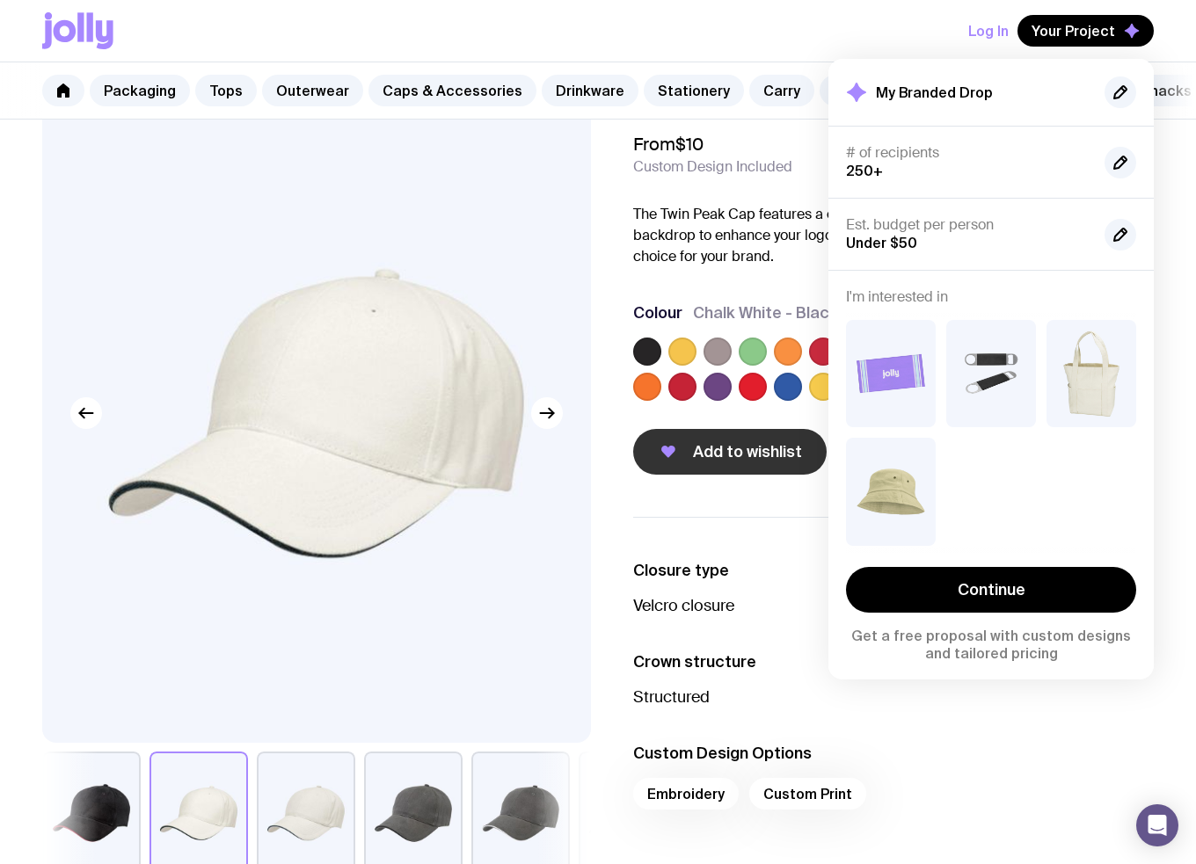
scroll to position [0, 0]
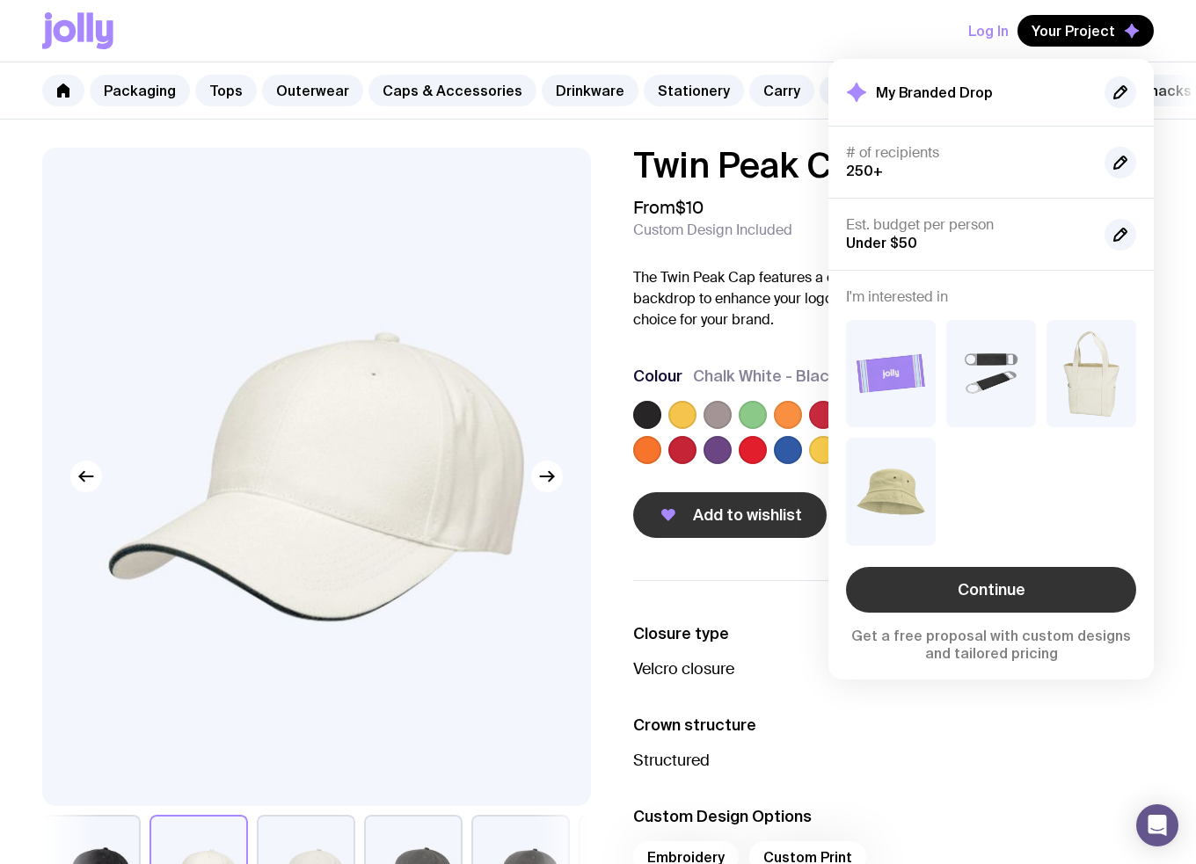
click at [978, 583] on link "Continue" at bounding box center [991, 590] width 290 height 46
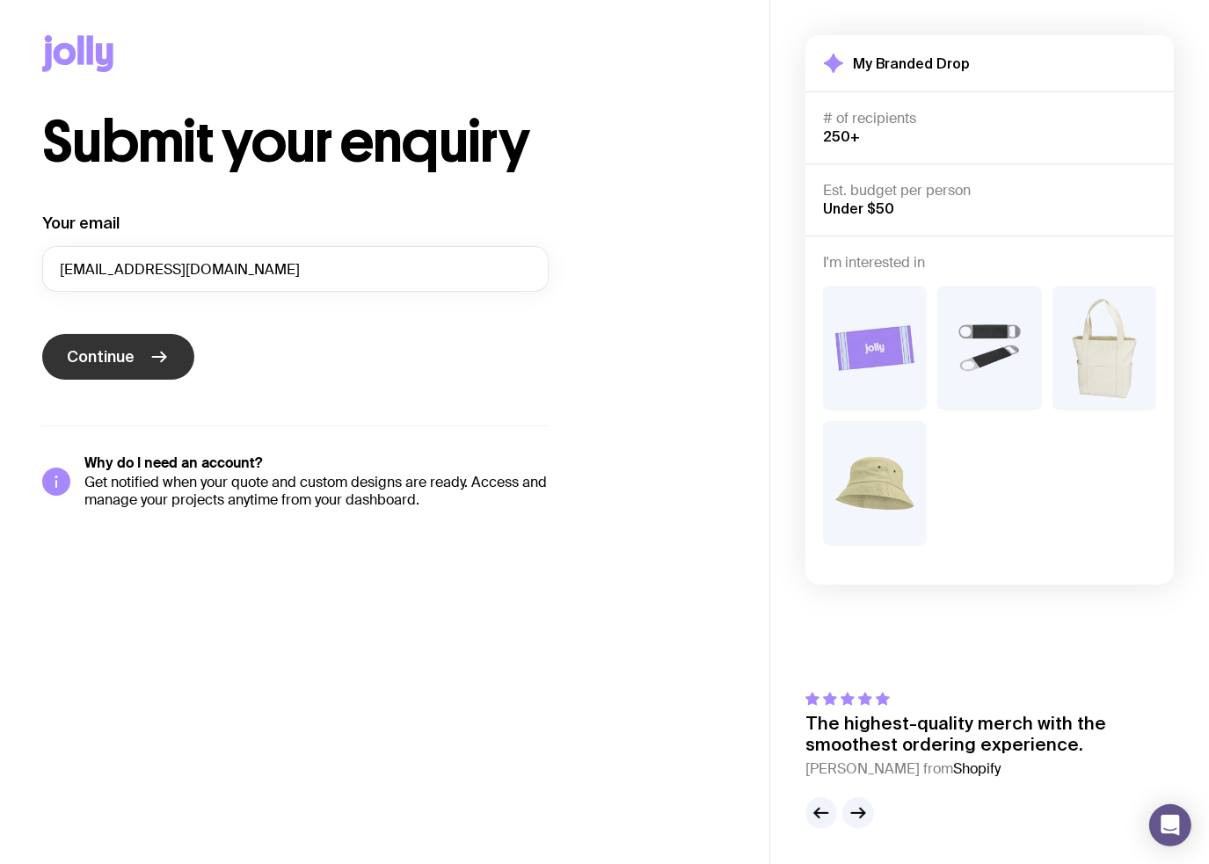
click at [102, 361] on span "Continue" at bounding box center [101, 356] width 68 height 21
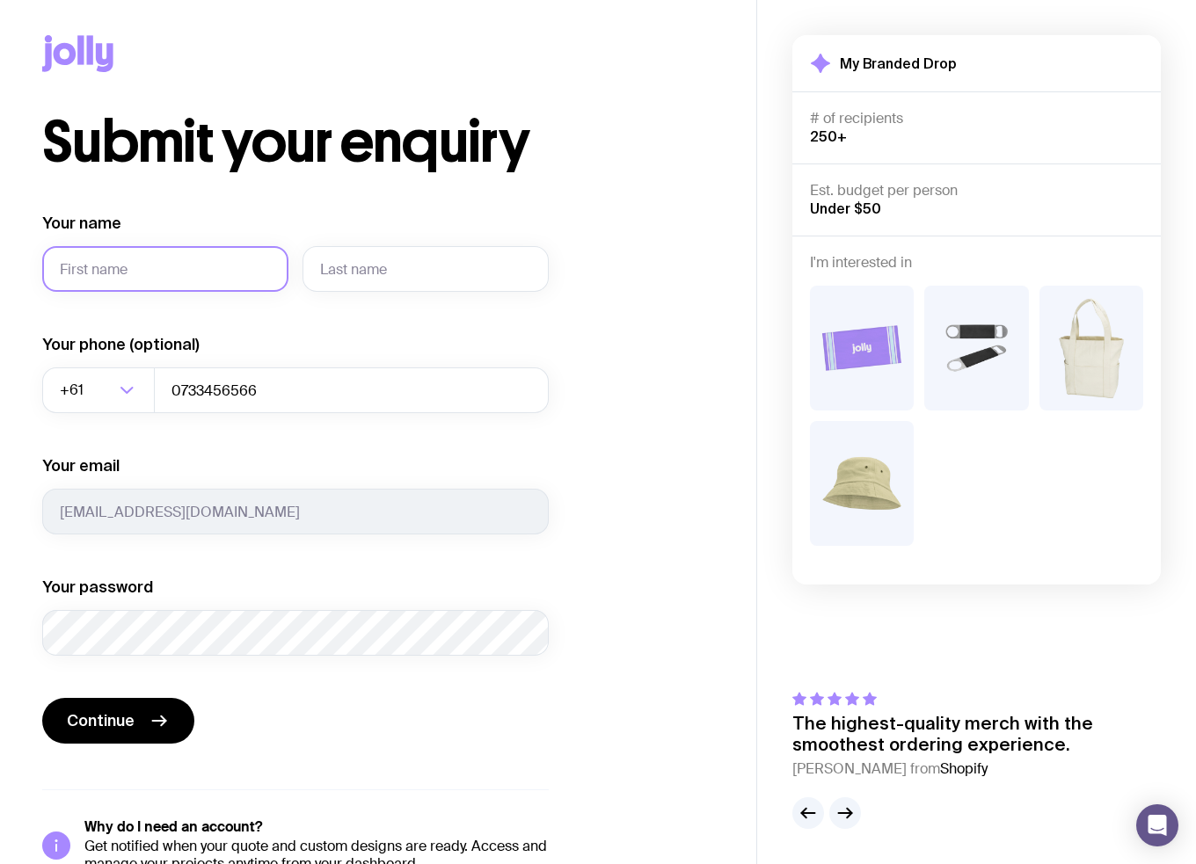
click at [109, 253] on input "Your name" at bounding box center [165, 269] width 246 height 46
type input "[PERSON_NAME]"
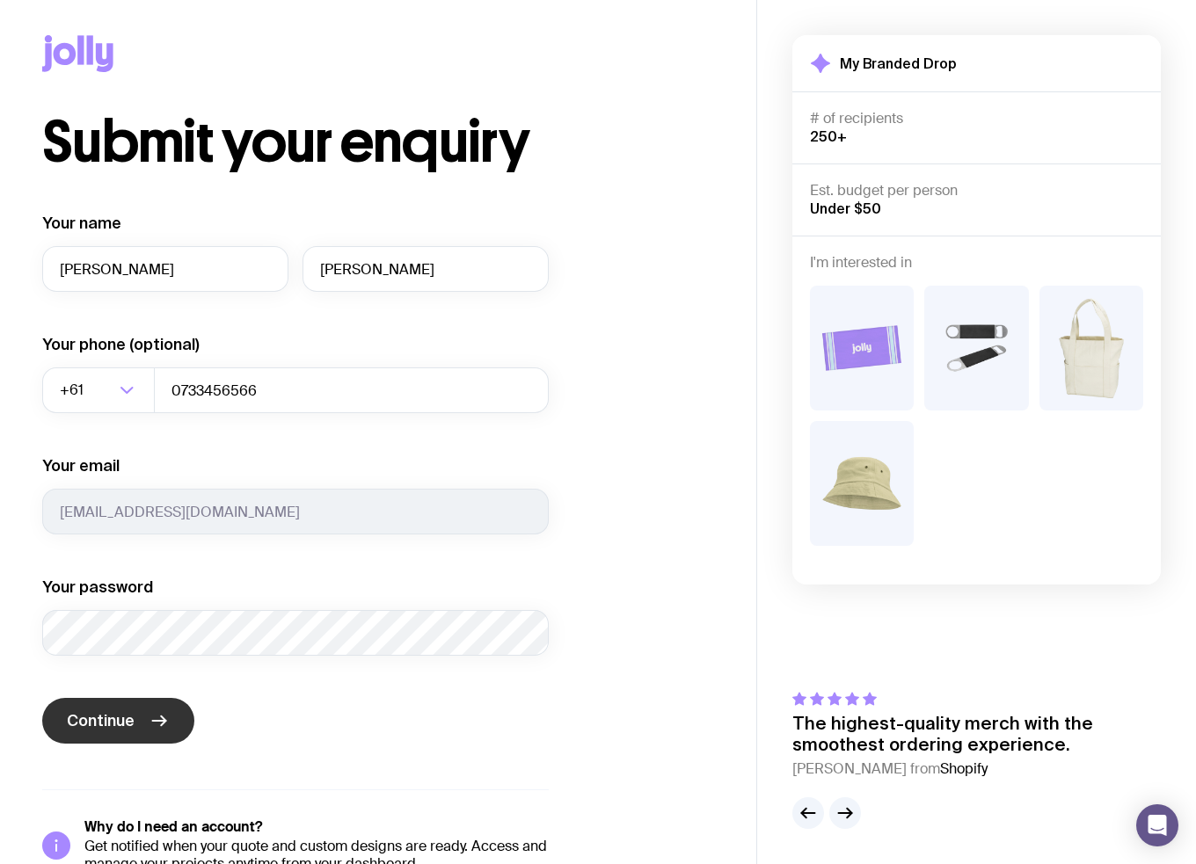
click at [118, 712] on span "Continue" at bounding box center [101, 720] width 68 height 21
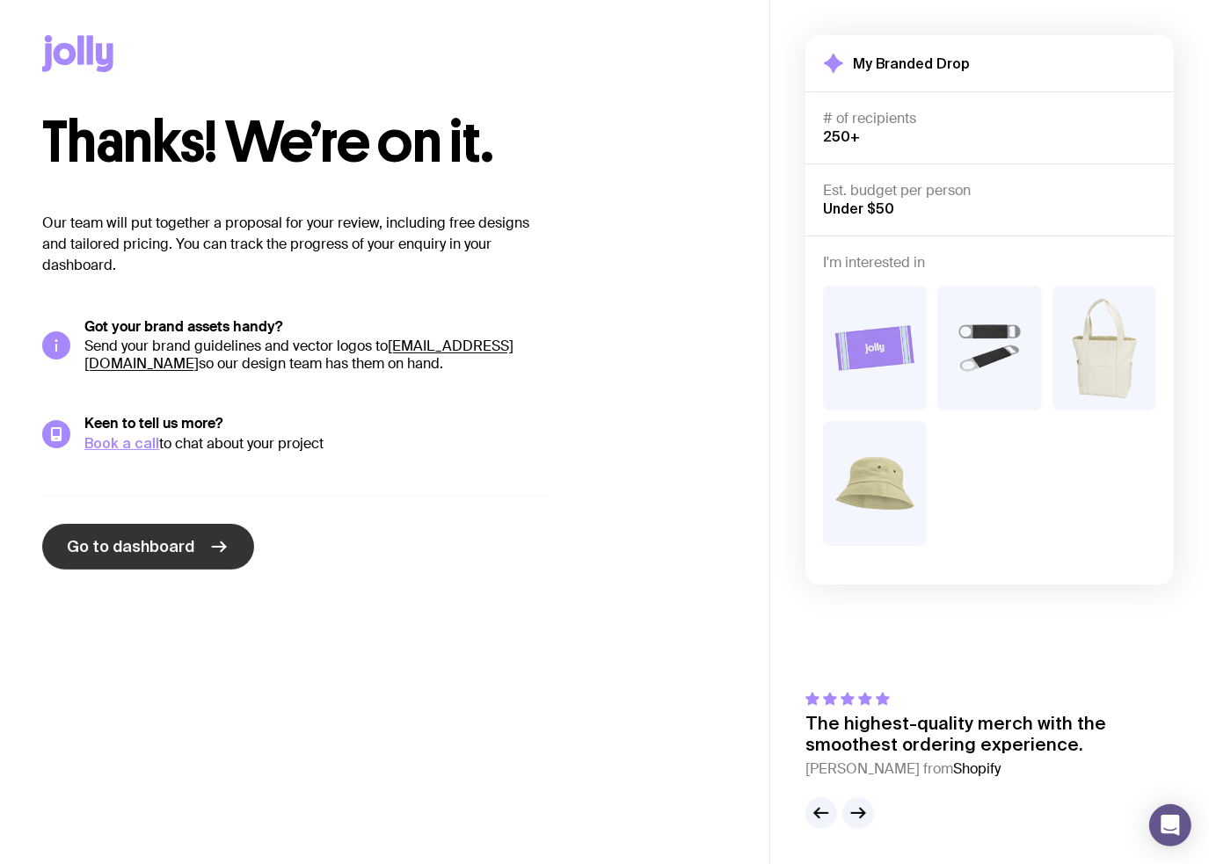
click at [152, 552] on span "Go to dashboard" at bounding box center [130, 546] width 127 height 21
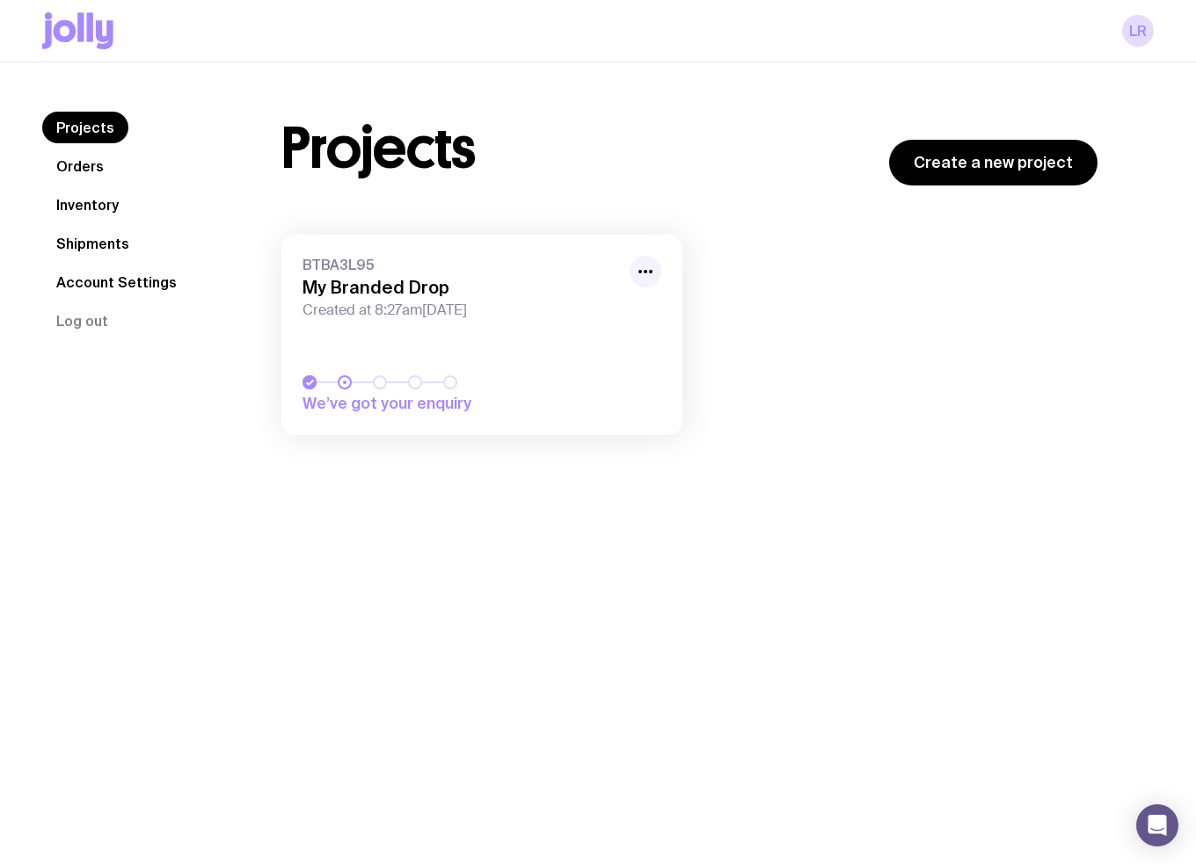
click at [355, 396] on span "We’ve got your enquiry" at bounding box center [425, 403] width 246 height 21
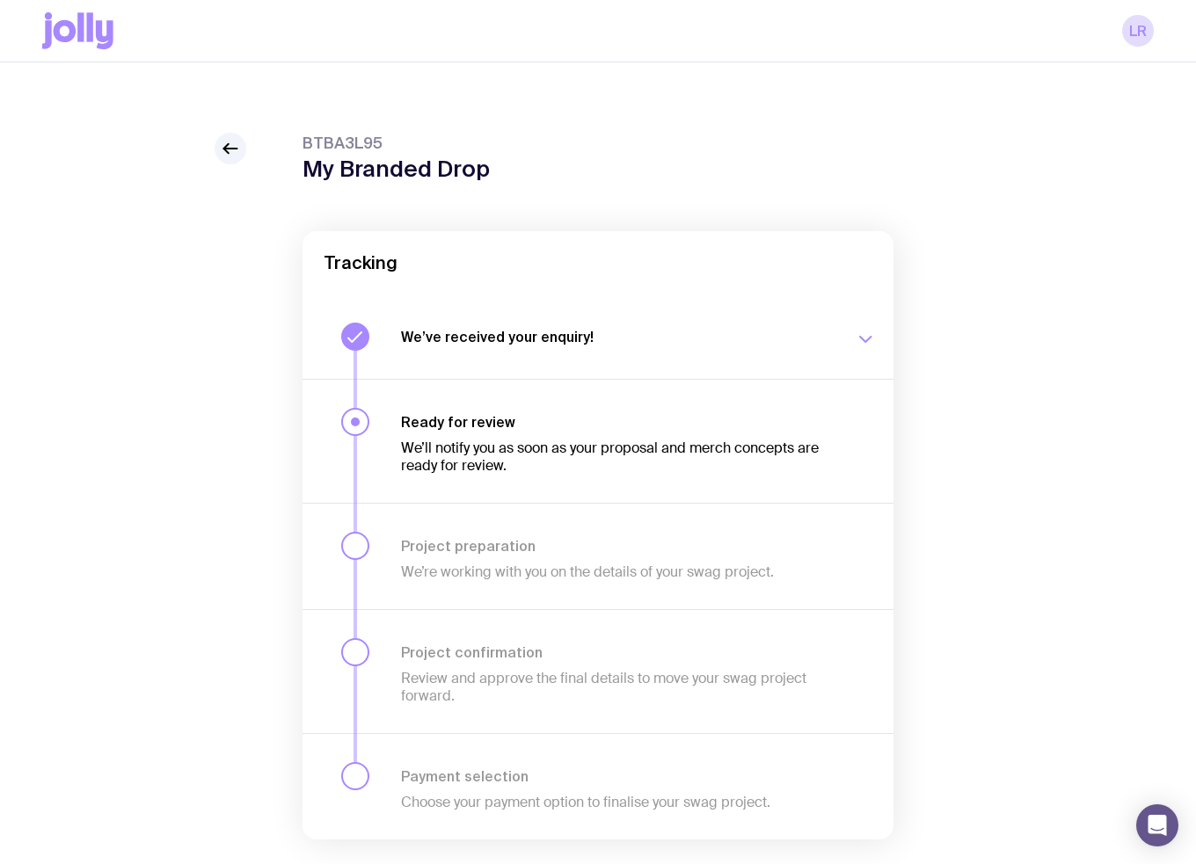
click at [570, 442] on p "We’ll notify you as soon as your proposal and merch concepts are ready for revi…" at bounding box center [617, 457] width 433 height 35
click at [550, 339] on h3 "We’ve received your enquiry!" at bounding box center [617, 337] width 433 height 18
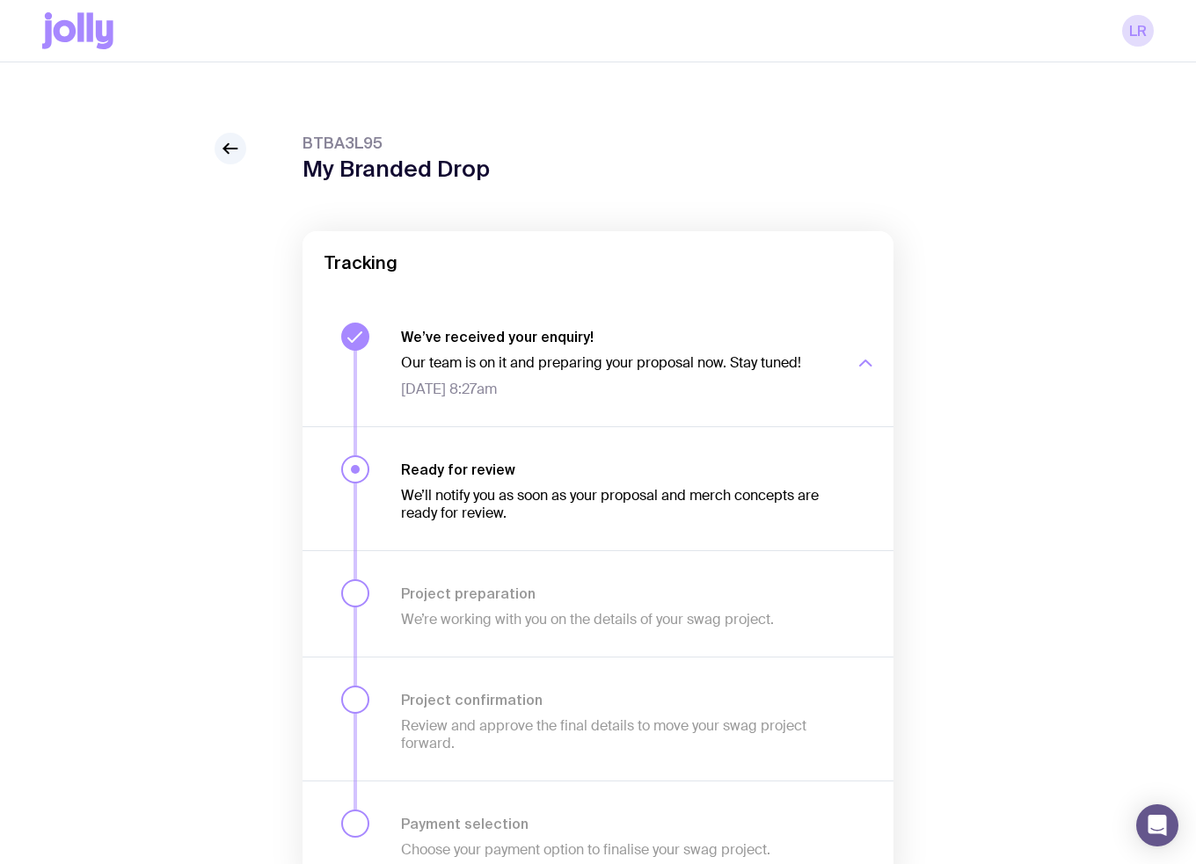
click at [623, 368] on p "Our team is on it and preparing your proposal now. Stay tuned!" at bounding box center [617, 363] width 433 height 18
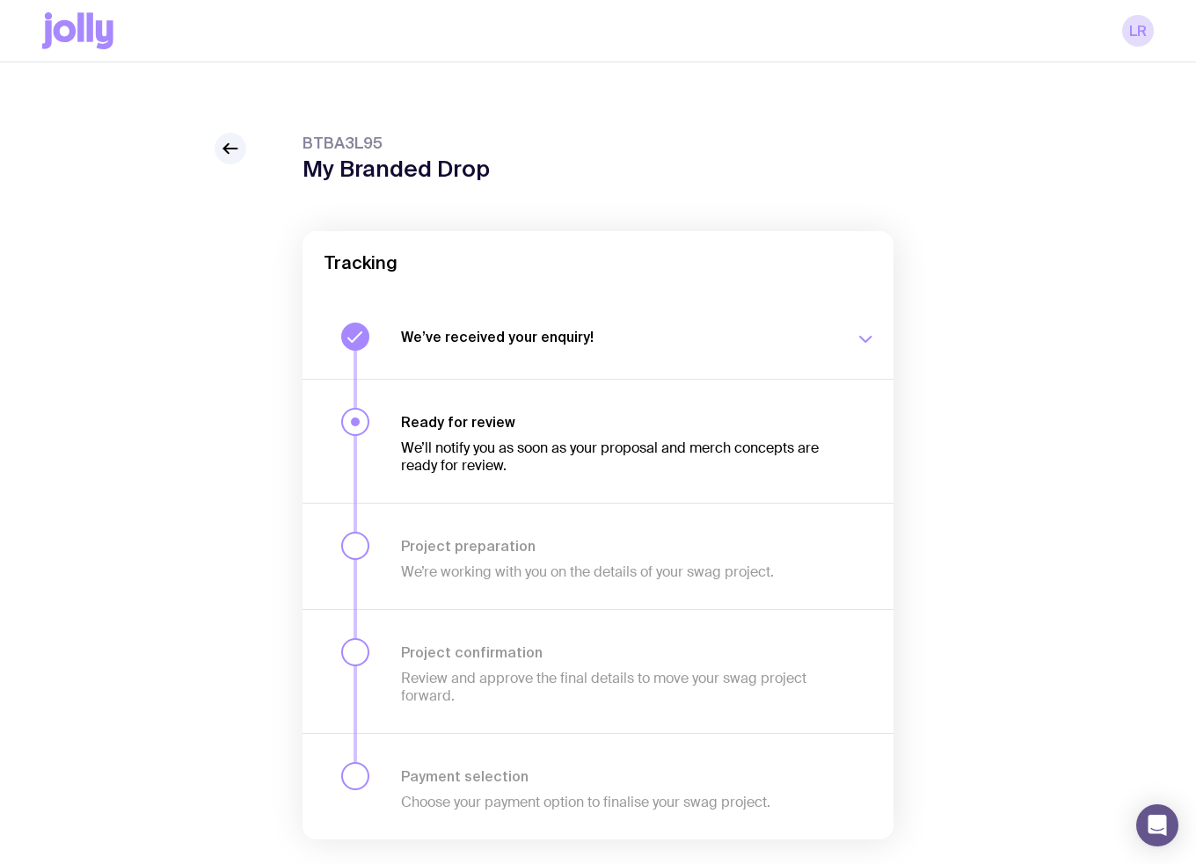
scroll to position [62, 0]
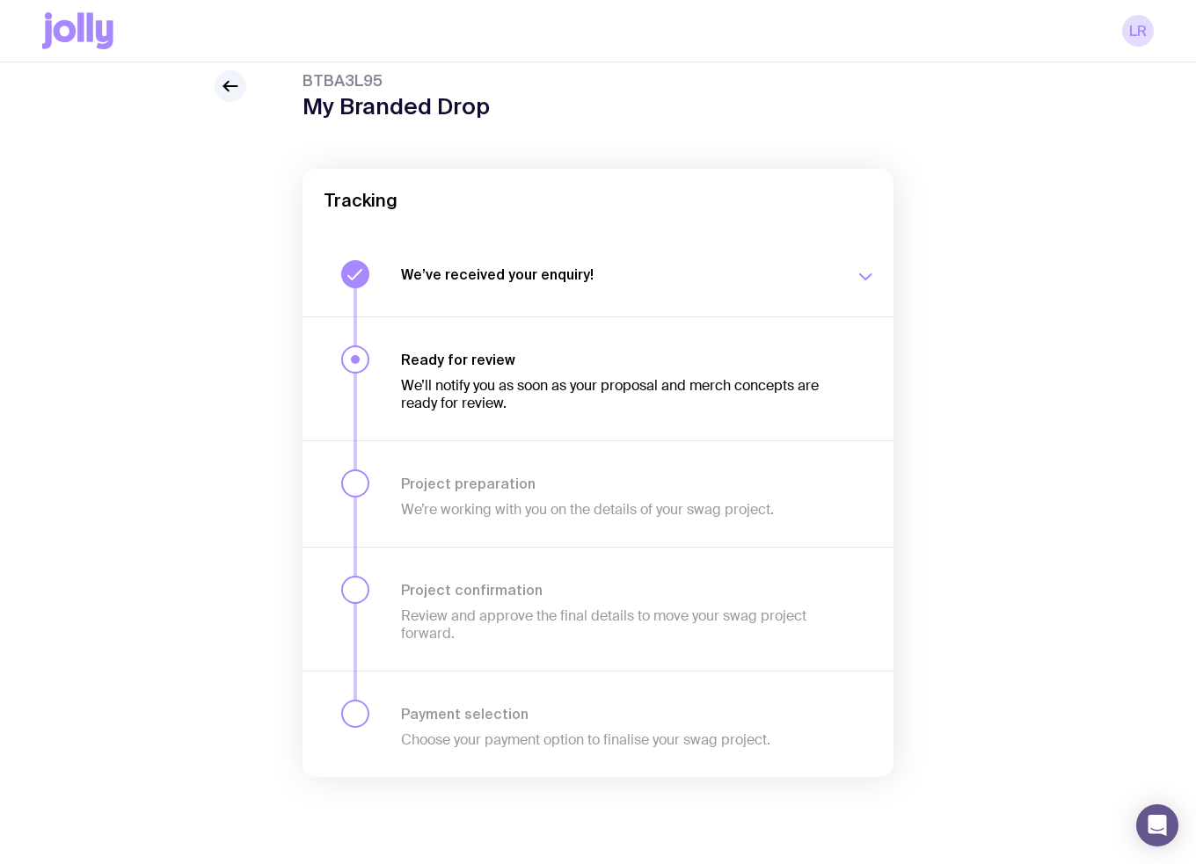
click at [506, 361] on h3 "Ready for review" at bounding box center [617, 360] width 433 height 18
click at [141, 252] on div "BTBA3L95 My Branded Drop Tracking We’ve received your enquiry! Our team is on i…" at bounding box center [597, 458] width 1111 height 777
click at [227, 81] on icon at bounding box center [230, 86] width 21 height 21
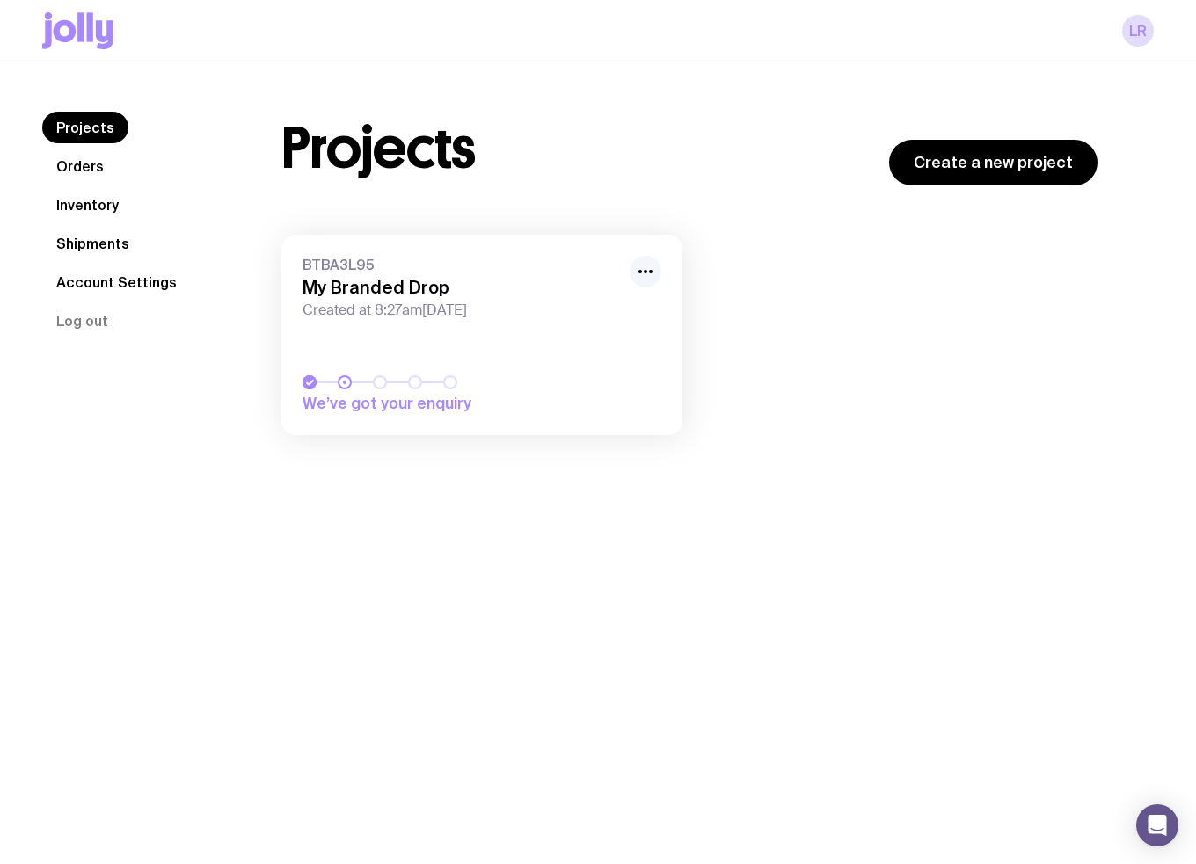
click at [645, 268] on icon "button" at bounding box center [645, 271] width 21 height 21
click at [609, 302] on button "Rename" at bounding box center [605, 311] width 84 height 18
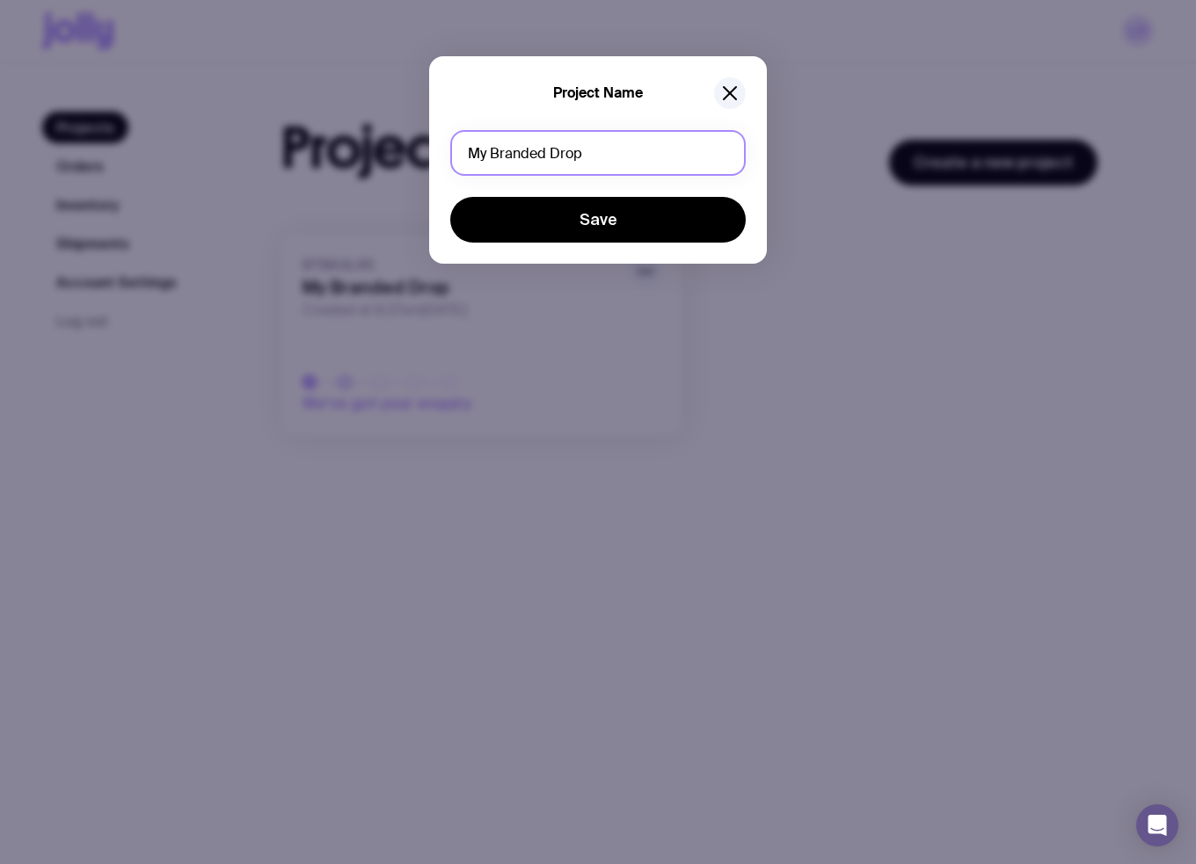
click at [570, 157] on input "My Branded Drop" at bounding box center [597, 153] width 295 height 46
click at [495, 154] on input "SDDF Electrical" at bounding box center [597, 153] width 295 height 46
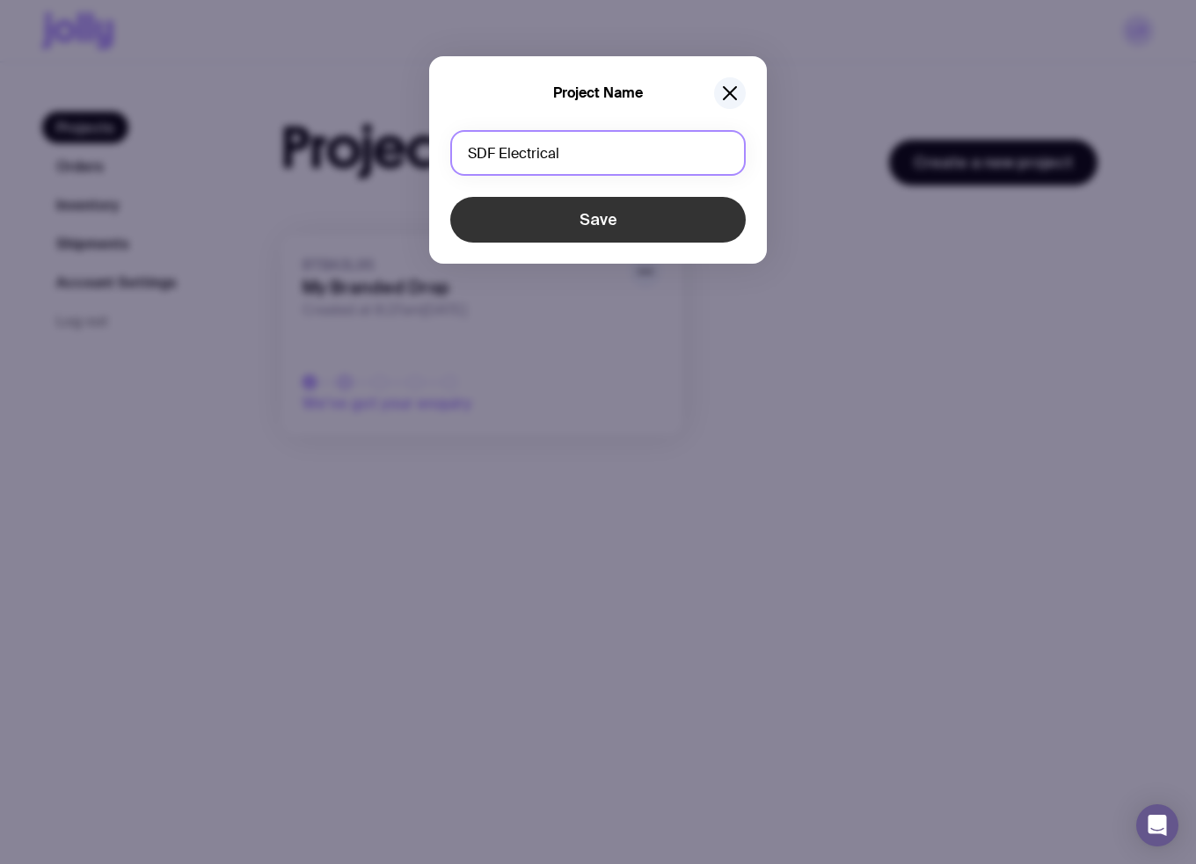
type input "SDF Electrical"
click at [535, 235] on button "Save" at bounding box center [597, 220] width 295 height 46
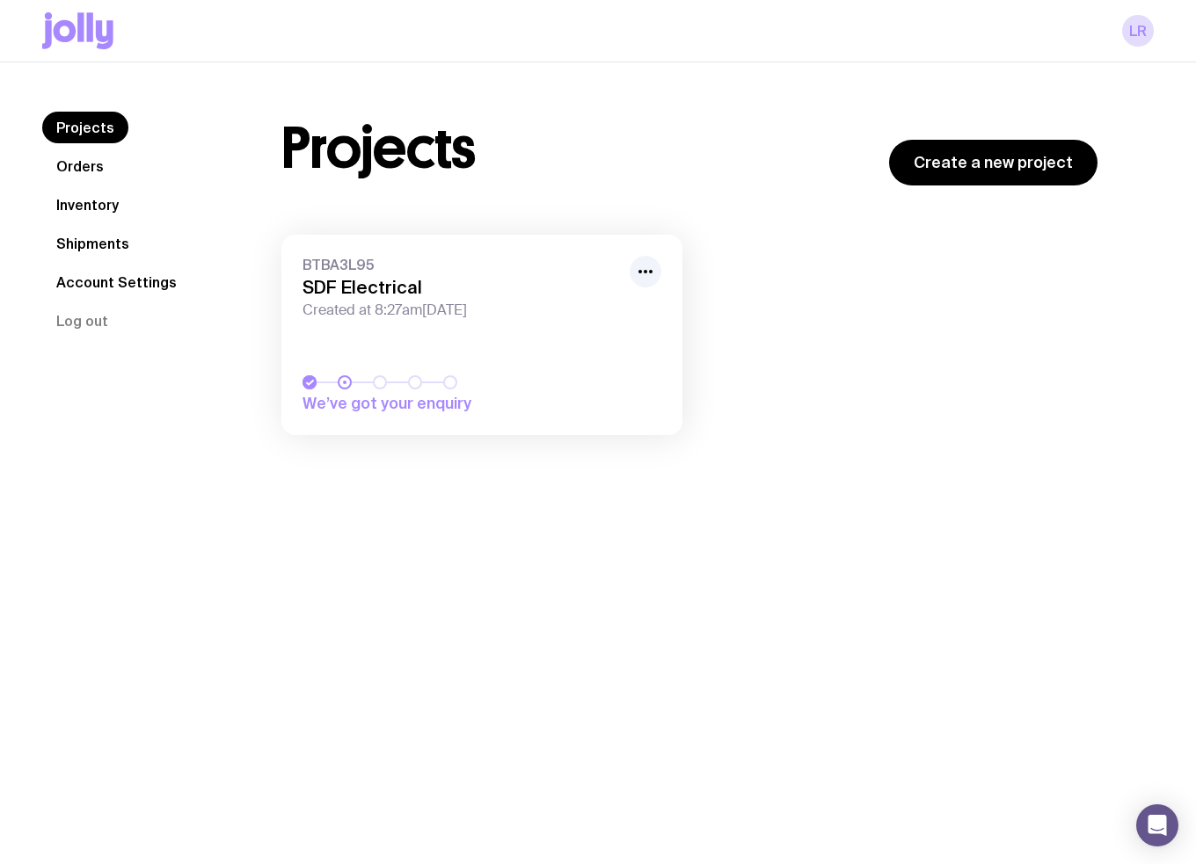
click at [412, 305] on span "Created at 8:27am[DATE]" at bounding box center [460, 311] width 317 height 18
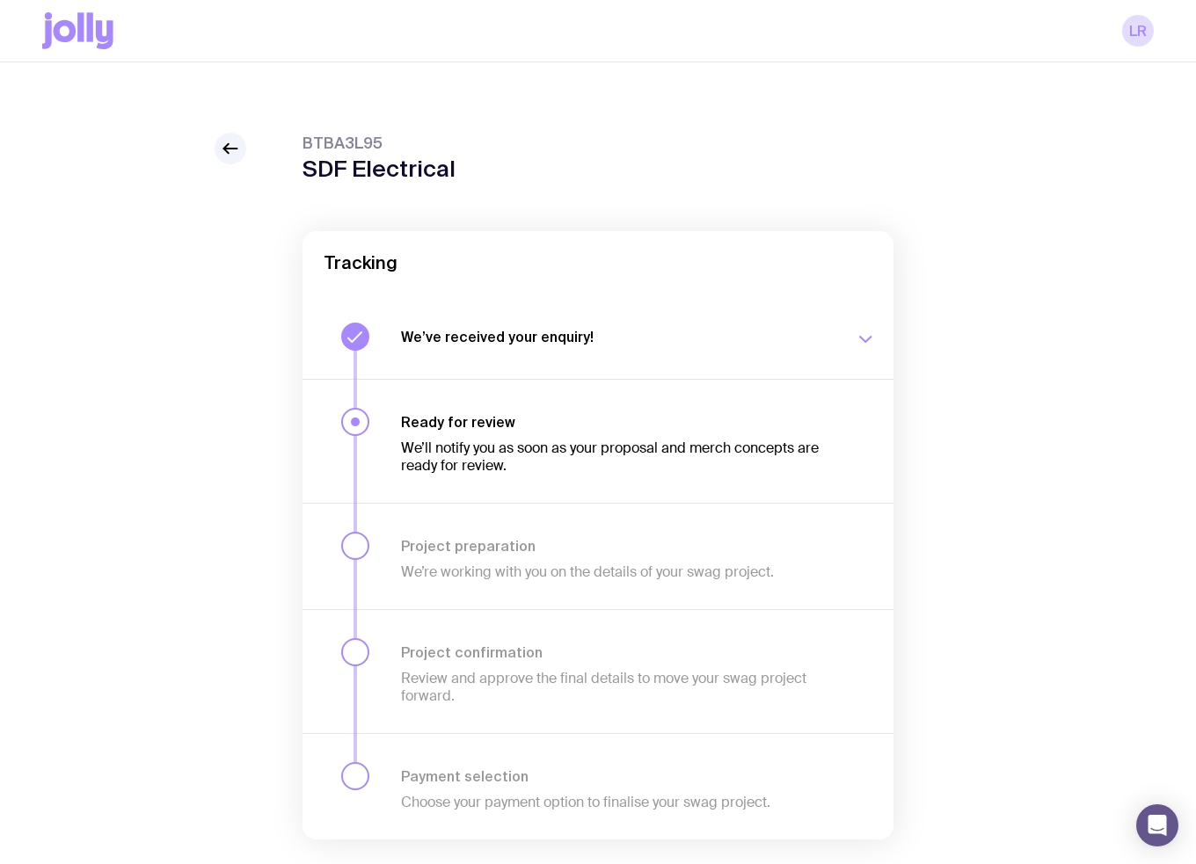
click at [760, 339] on h3 "We’ve received your enquiry!" at bounding box center [617, 337] width 433 height 18
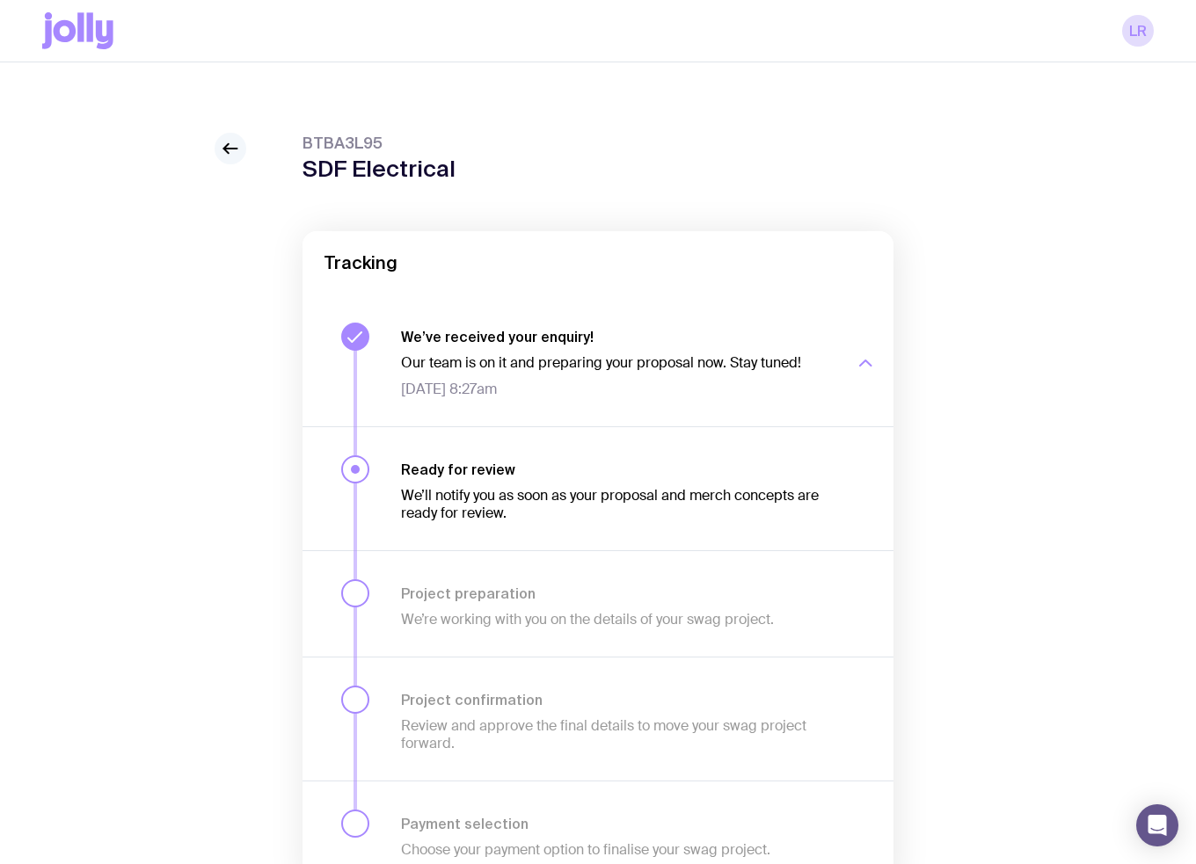
click at [235, 150] on icon at bounding box center [230, 148] width 21 height 21
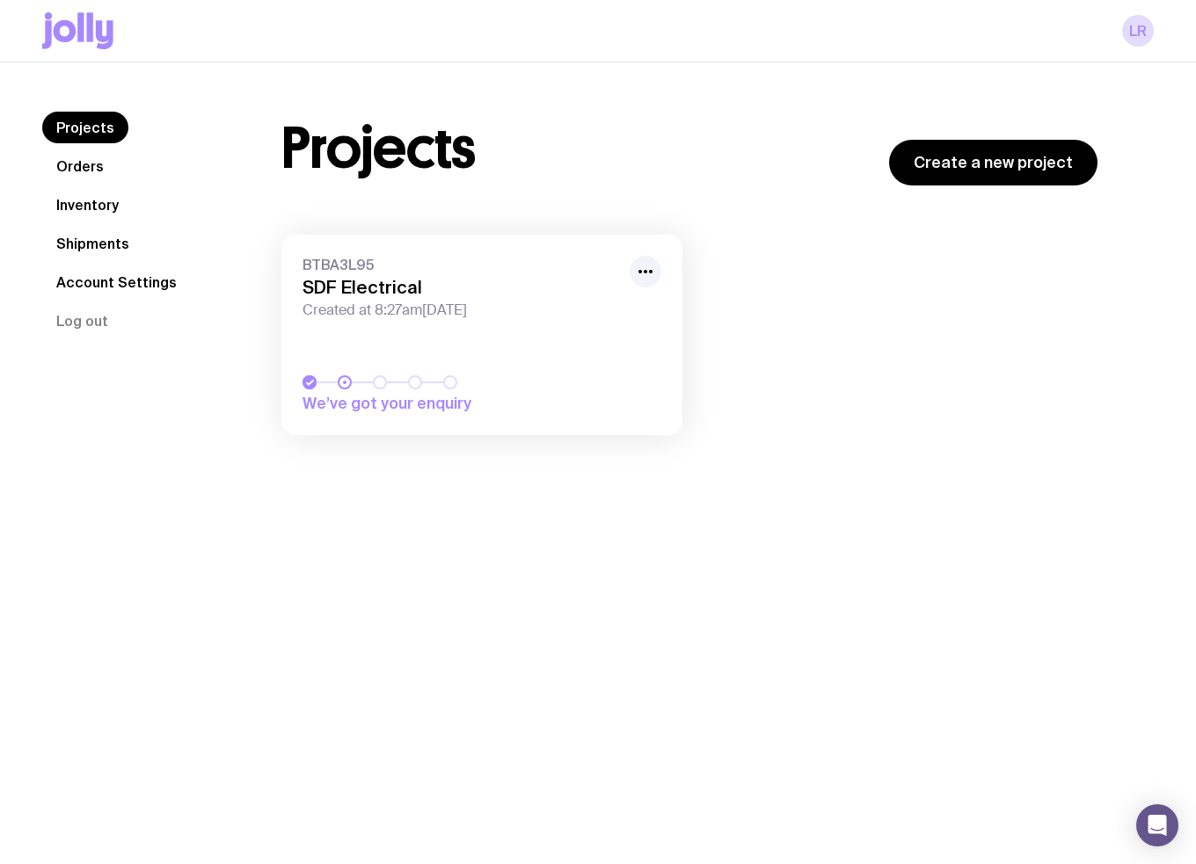
click at [91, 24] on icon at bounding box center [90, 26] width 6 height 29
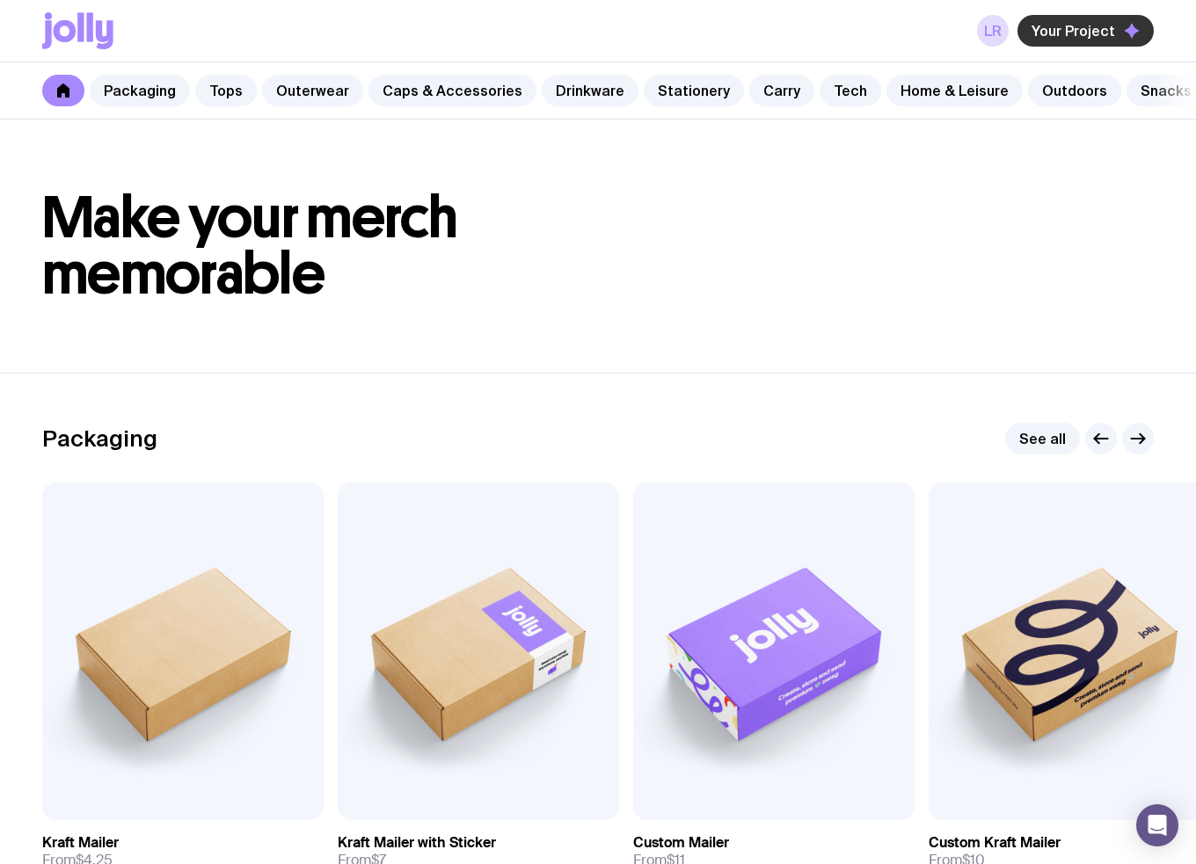
click at [1060, 26] on span "Your Project" at bounding box center [1073, 31] width 84 height 18
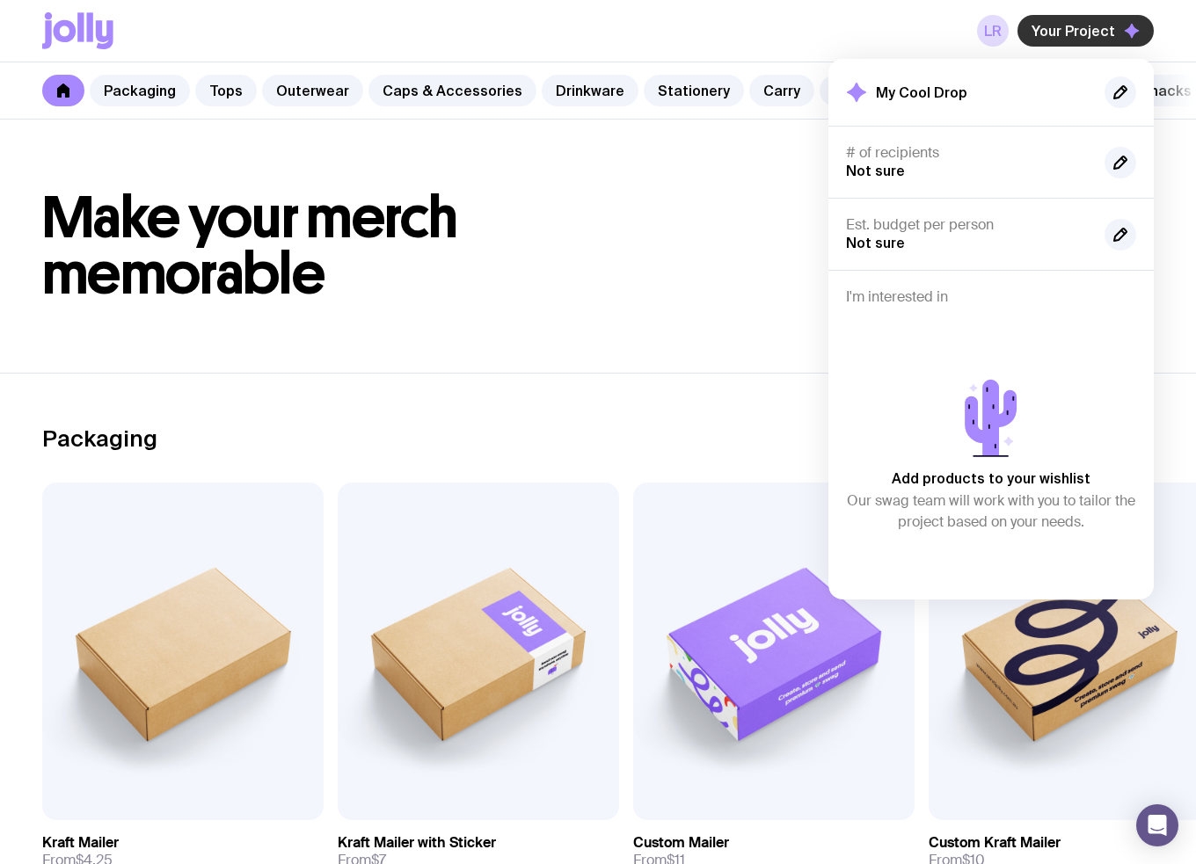
click at [1060, 26] on span "Your Project" at bounding box center [1073, 31] width 84 height 18
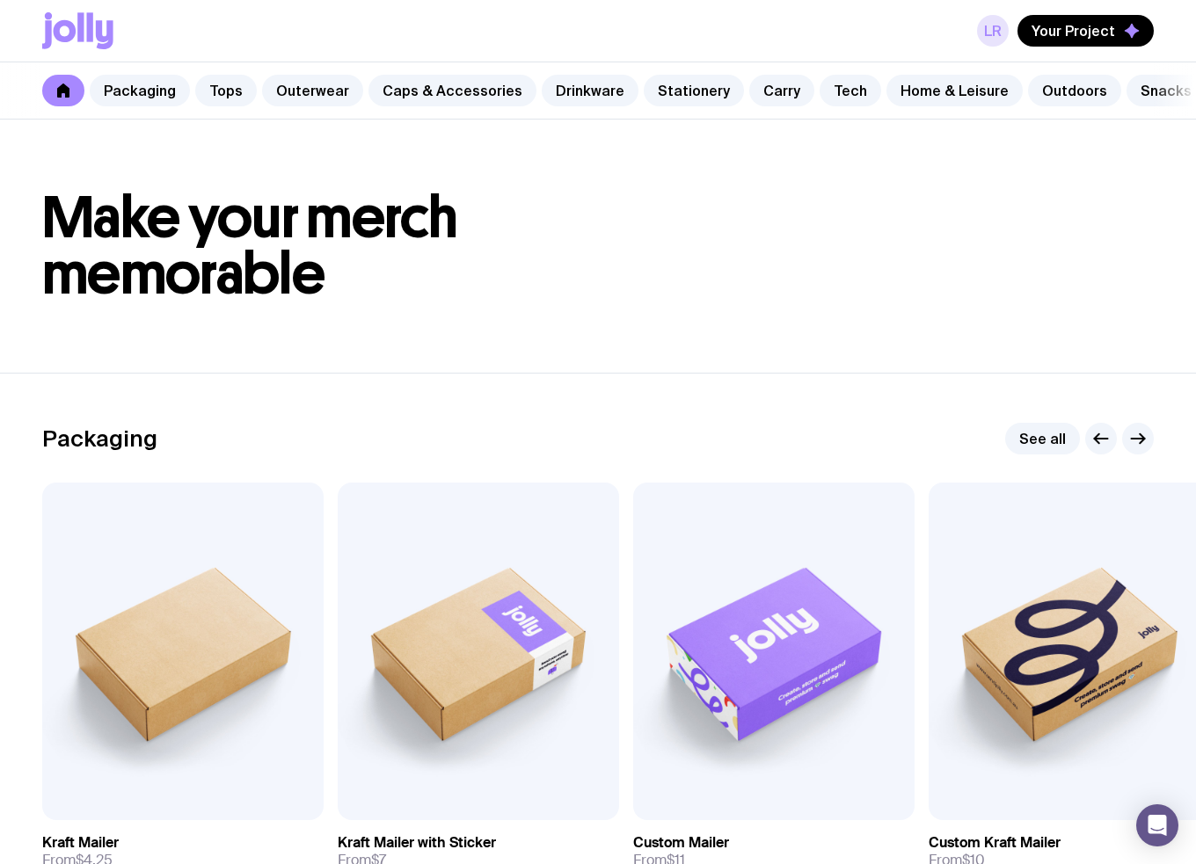
click at [1002, 34] on link "LR" at bounding box center [993, 31] width 32 height 32
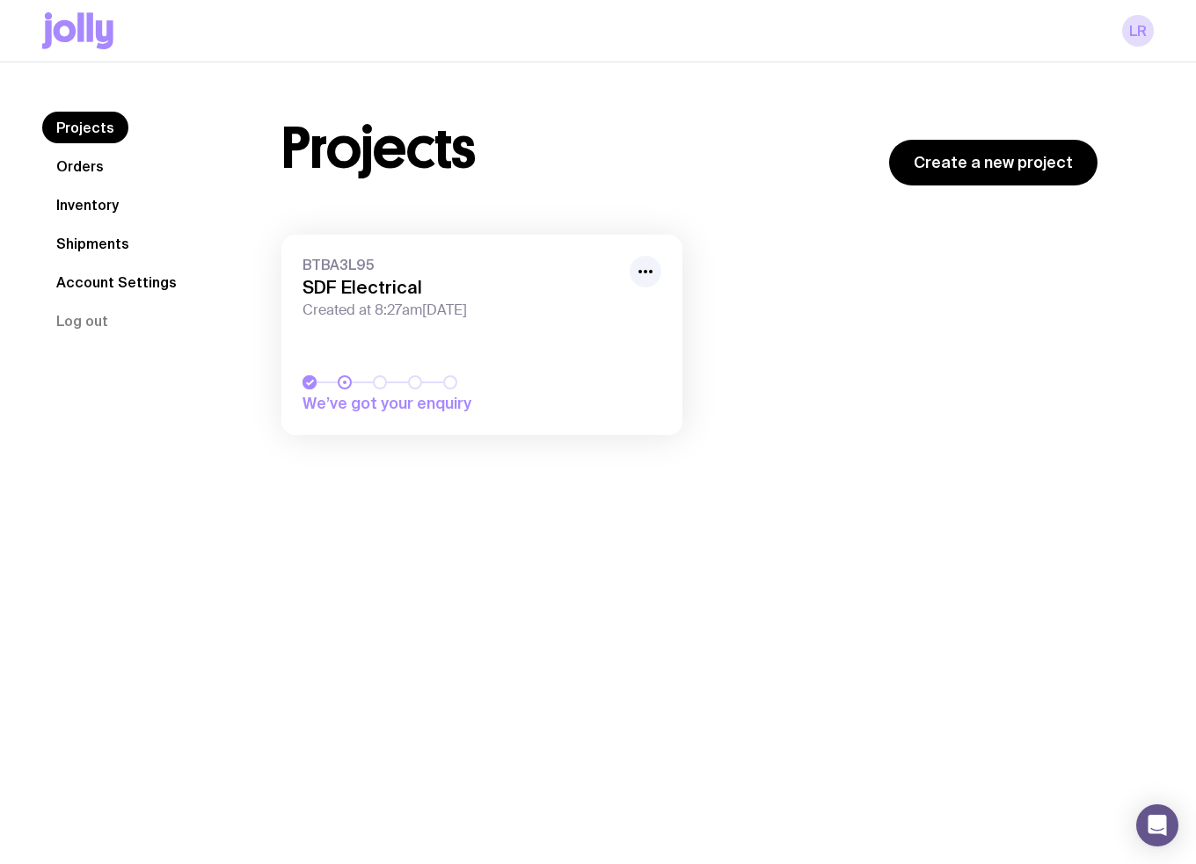
click at [590, 339] on link "BTBA3L95 SDF Electrical Created at 8:27am[DATE] We’ve got your enquiry" at bounding box center [481, 335] width 401 height 200
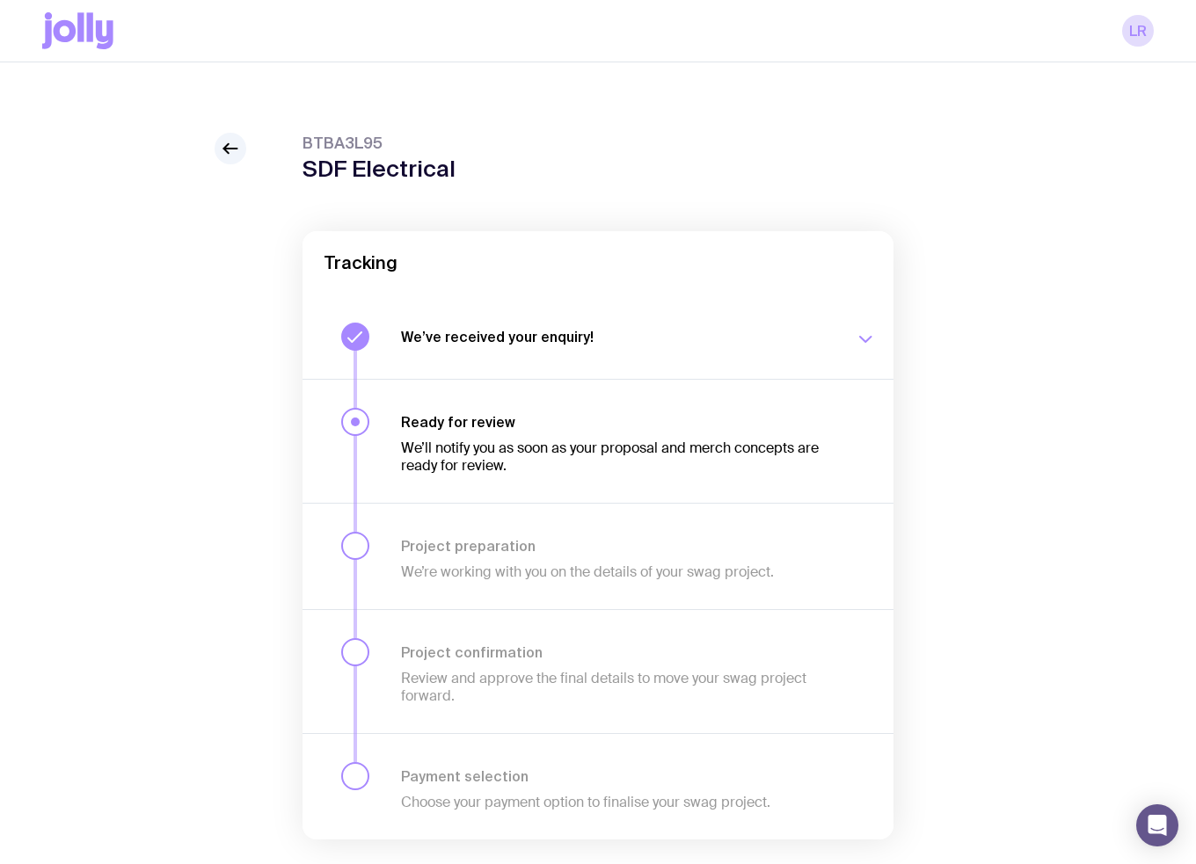
click at [600, 323] on div "We’ve received your enquiry! Our team is on it and preparing your proposal now.…" at bounding box center [638, 337] width 475 height 28
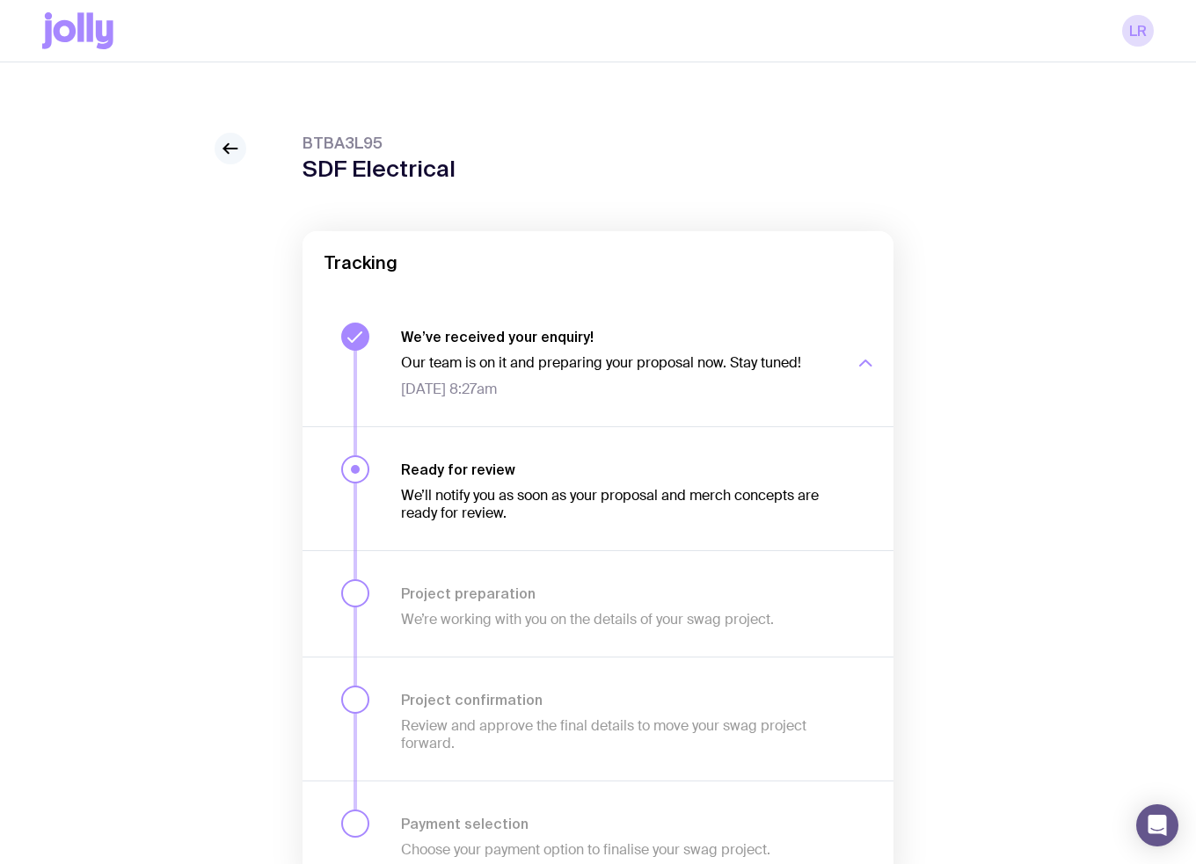
click at [229, 153] on icon at bounding box center [230, 148] width 21 height 21
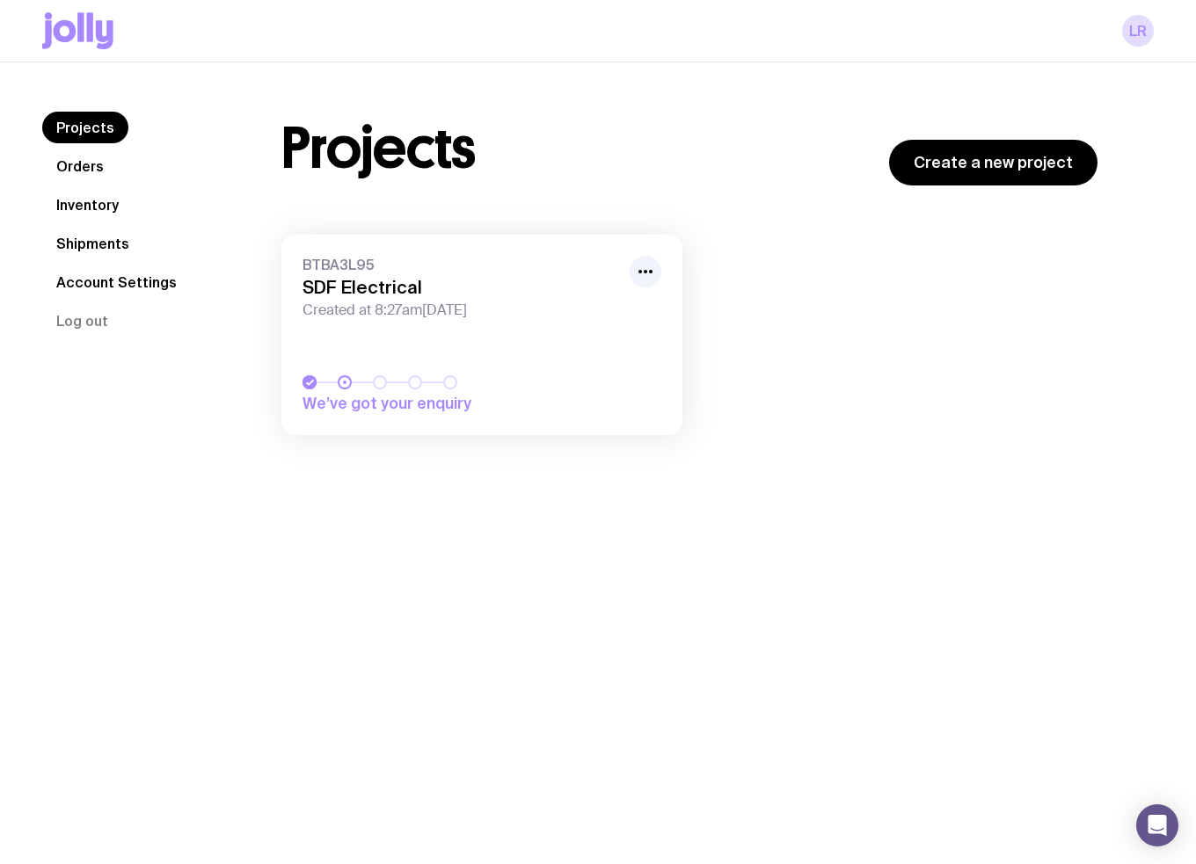
click at [74, 28] on icon at bounding box center [65, 31] width 23 height 22
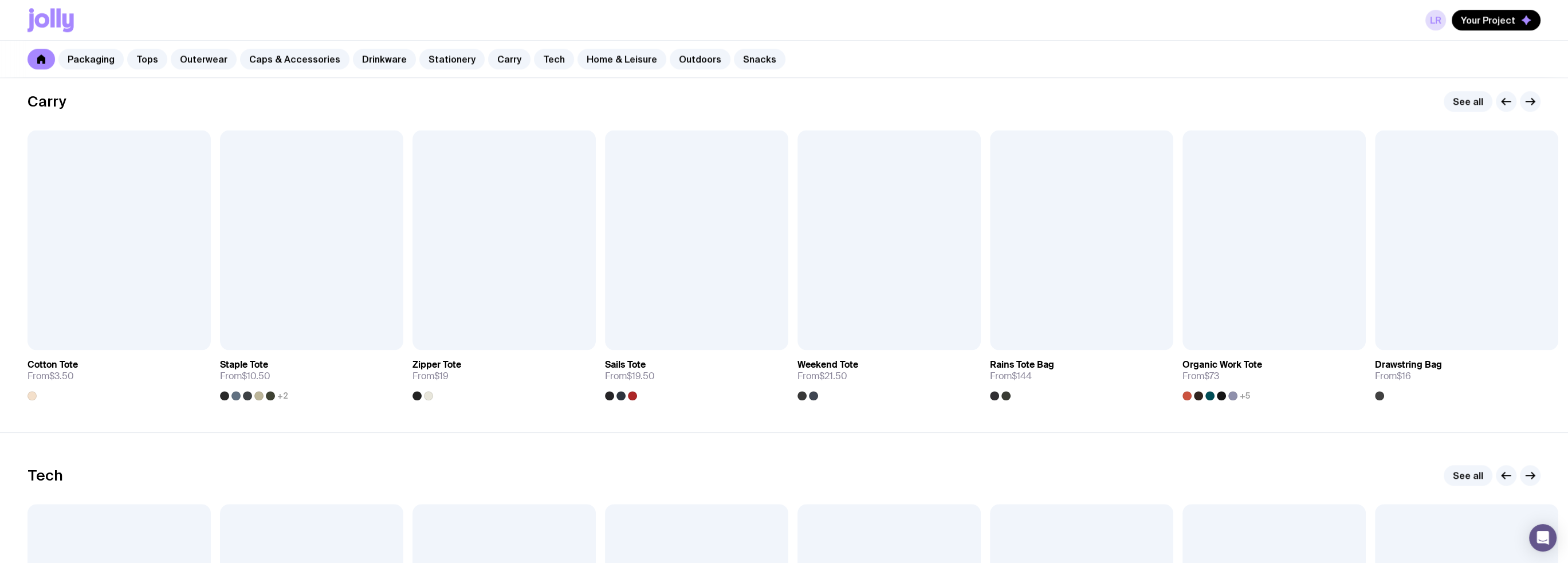
scroll to position [2363, 0]
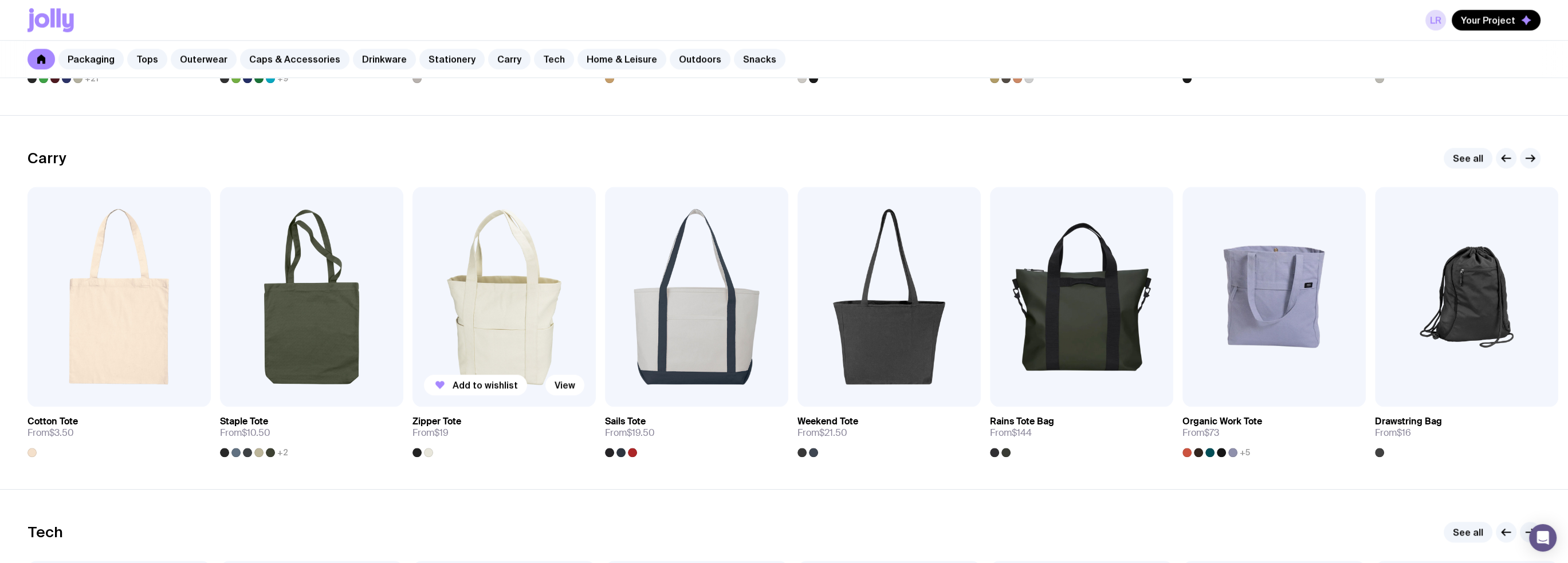
click at [487, 347] on img at bounding box center [504, 297] width 183 height 220
